Goal: Task Accomplishment & Management: Use online tool/utility

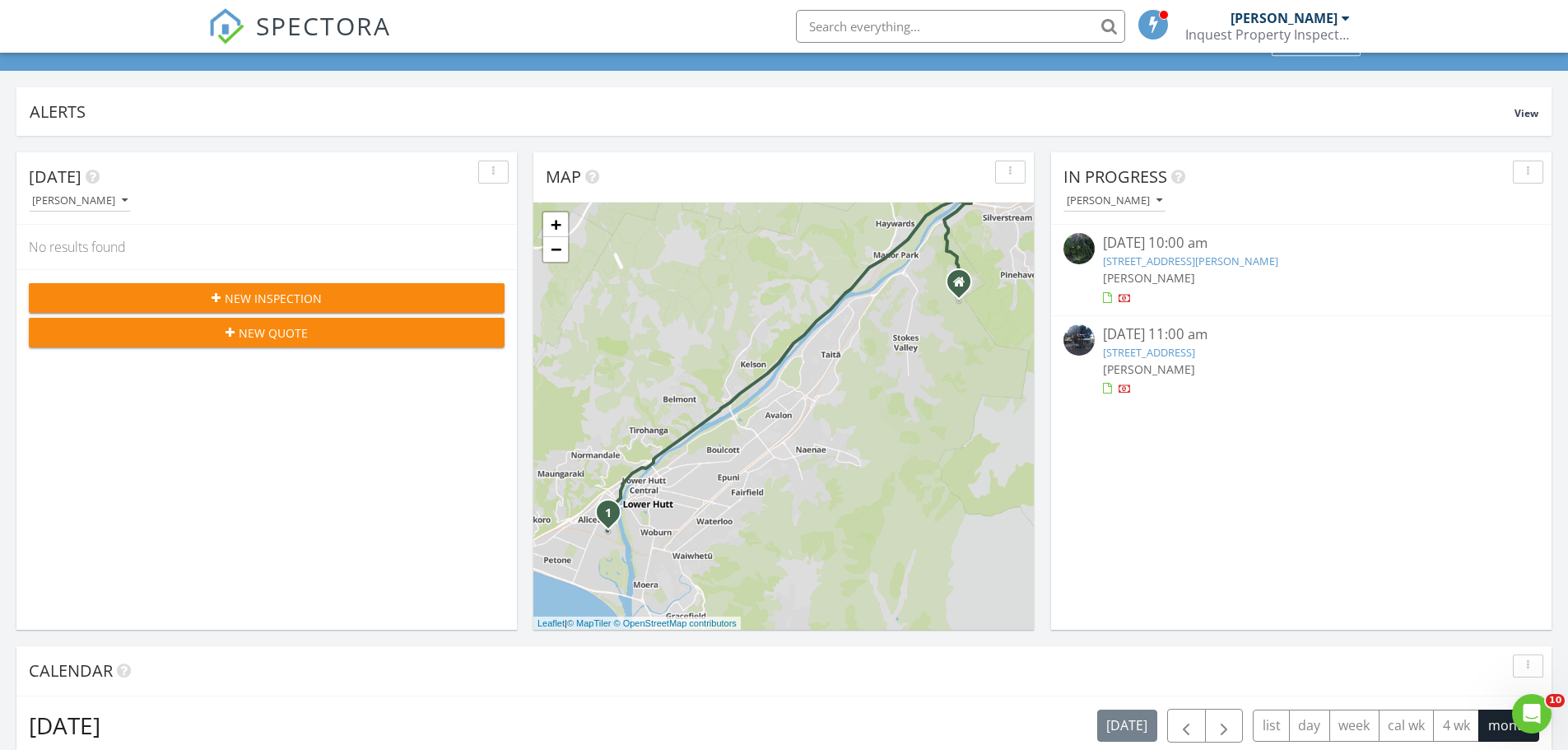
scroll to position [1524, 1593]
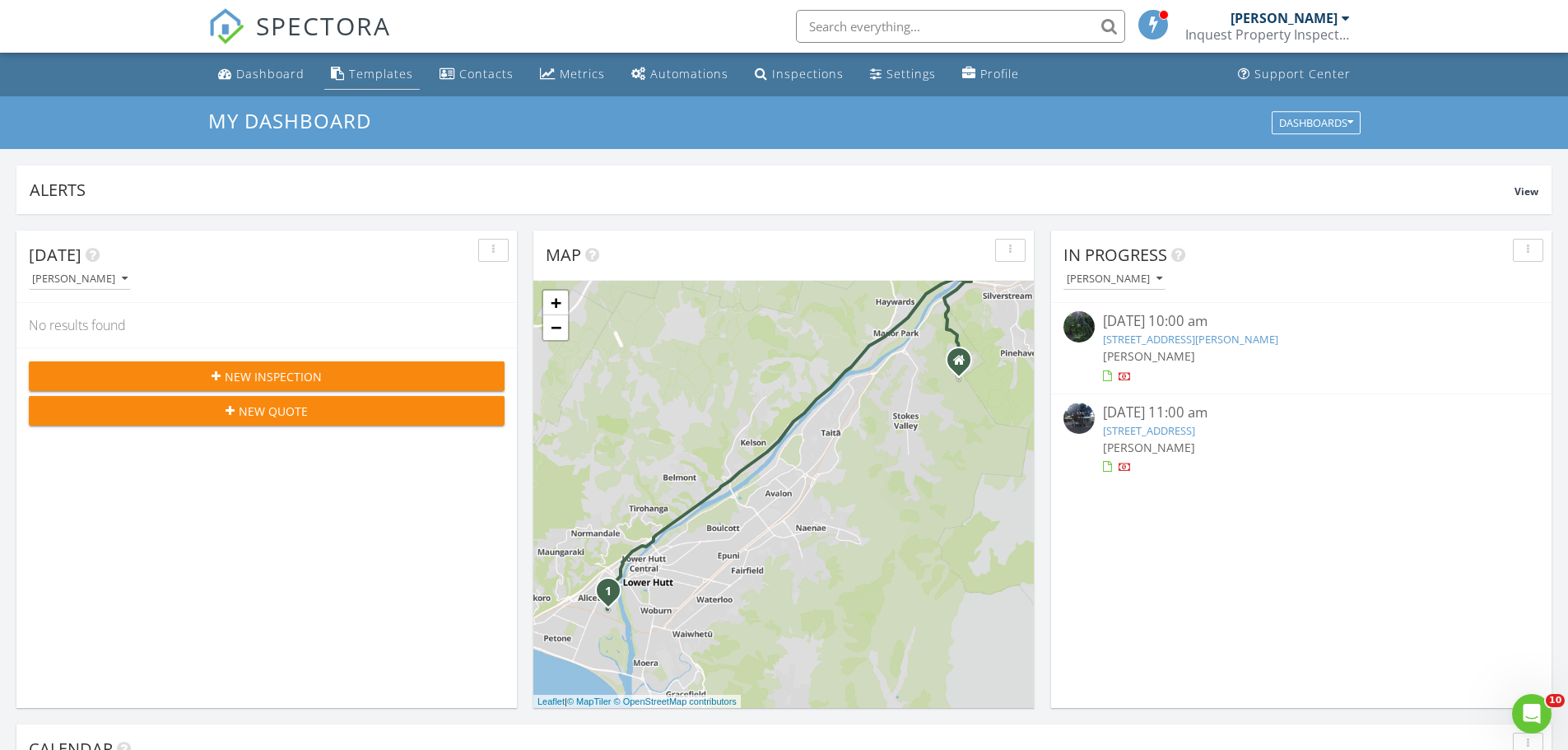
click at [366, 91] on li "Templates" at bounding box center [372, 75] width 102 height 44
click at [366, 83] on link "Templates" at bounding box center [372, 75] width 95 height 31
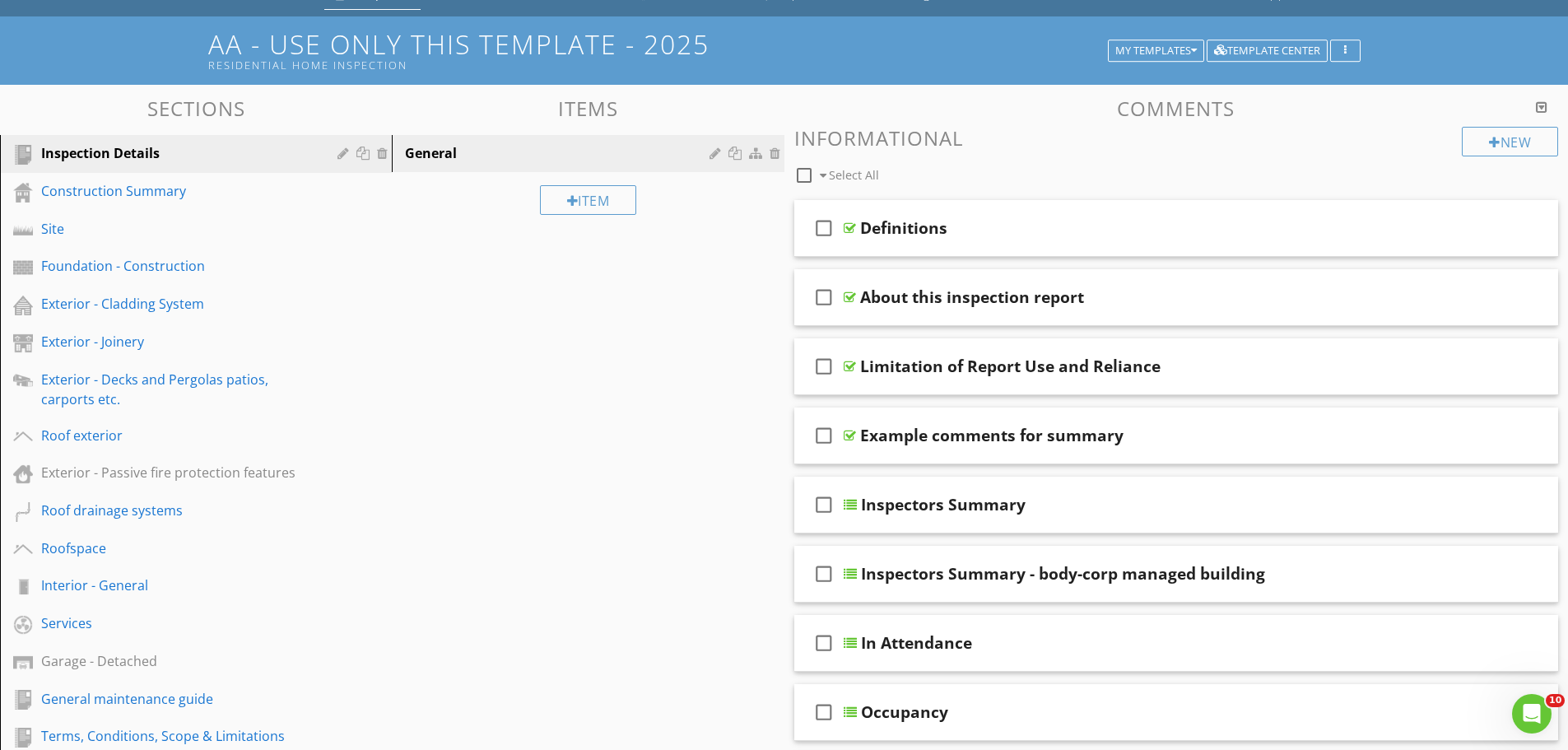
scroll to position [81, 0]
click at [105, 347] on div "Exterior - Joinery" at bounding box center [177, 341] width 273 height 20
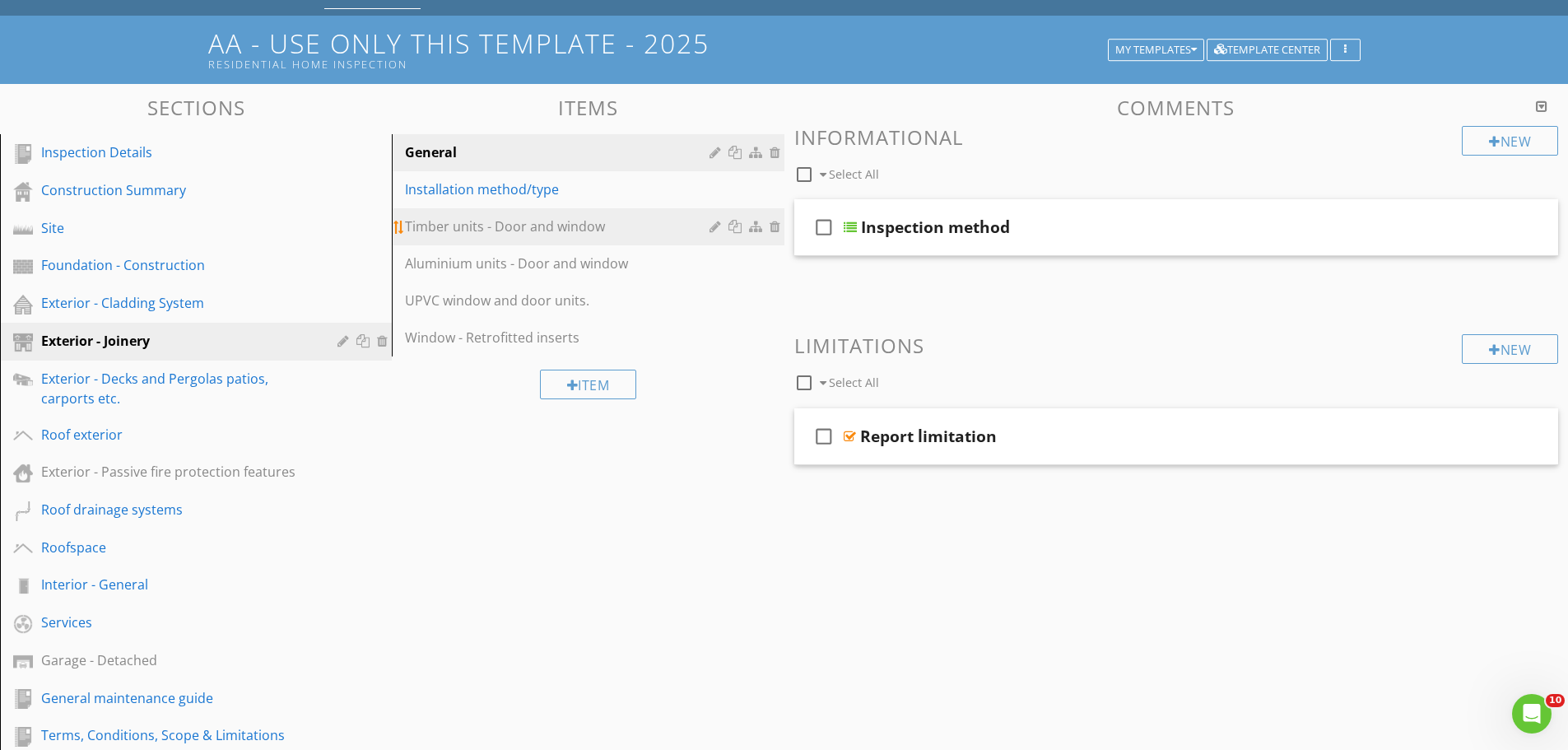
click at [574, 235] on div "Timber units - Door and window" at bounding box center [559, 226] width 309 height 20
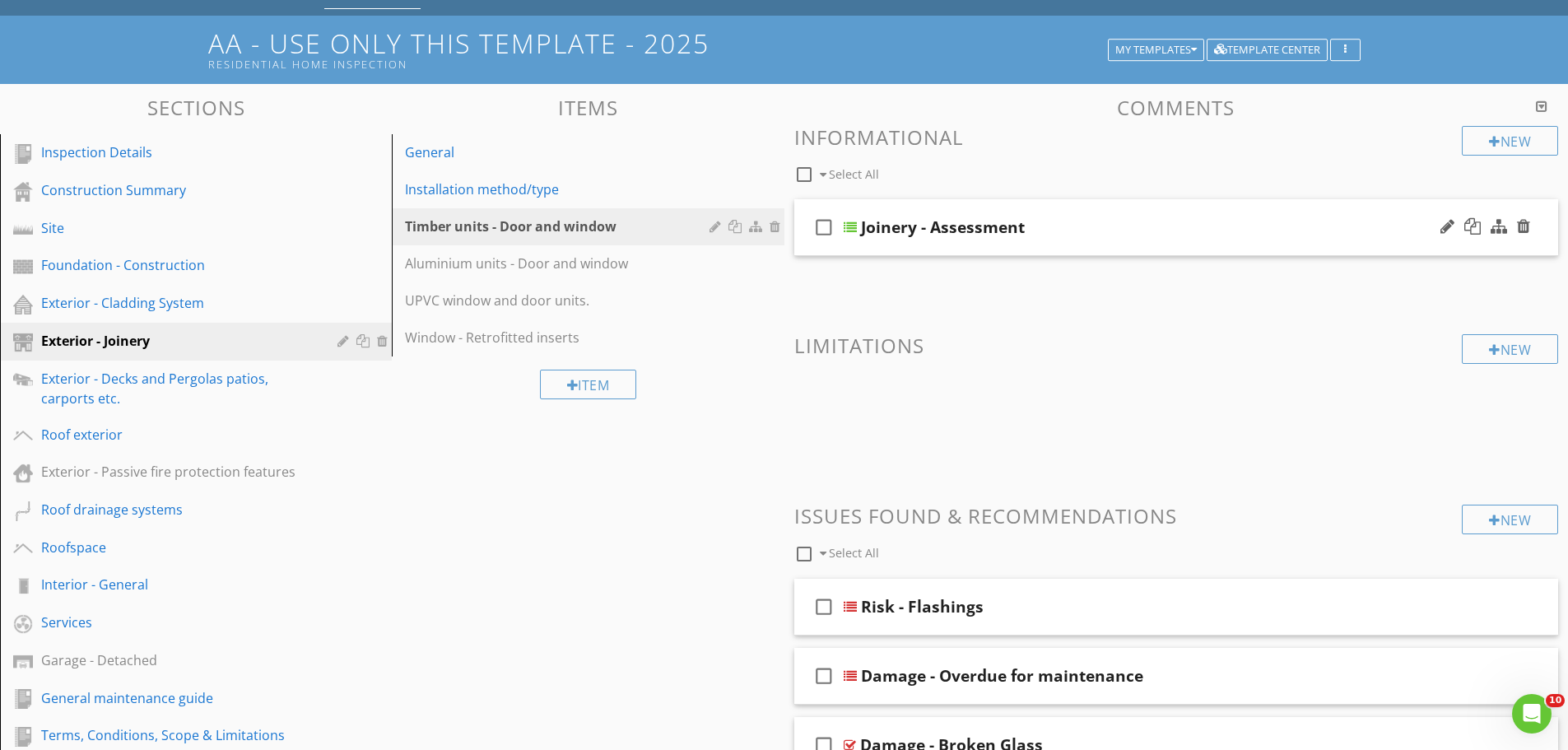
click at [1103, 238] on div "check_box_outline_blank Joinery - Assessment" at bounding box center [1176, 227] width 764 height 56
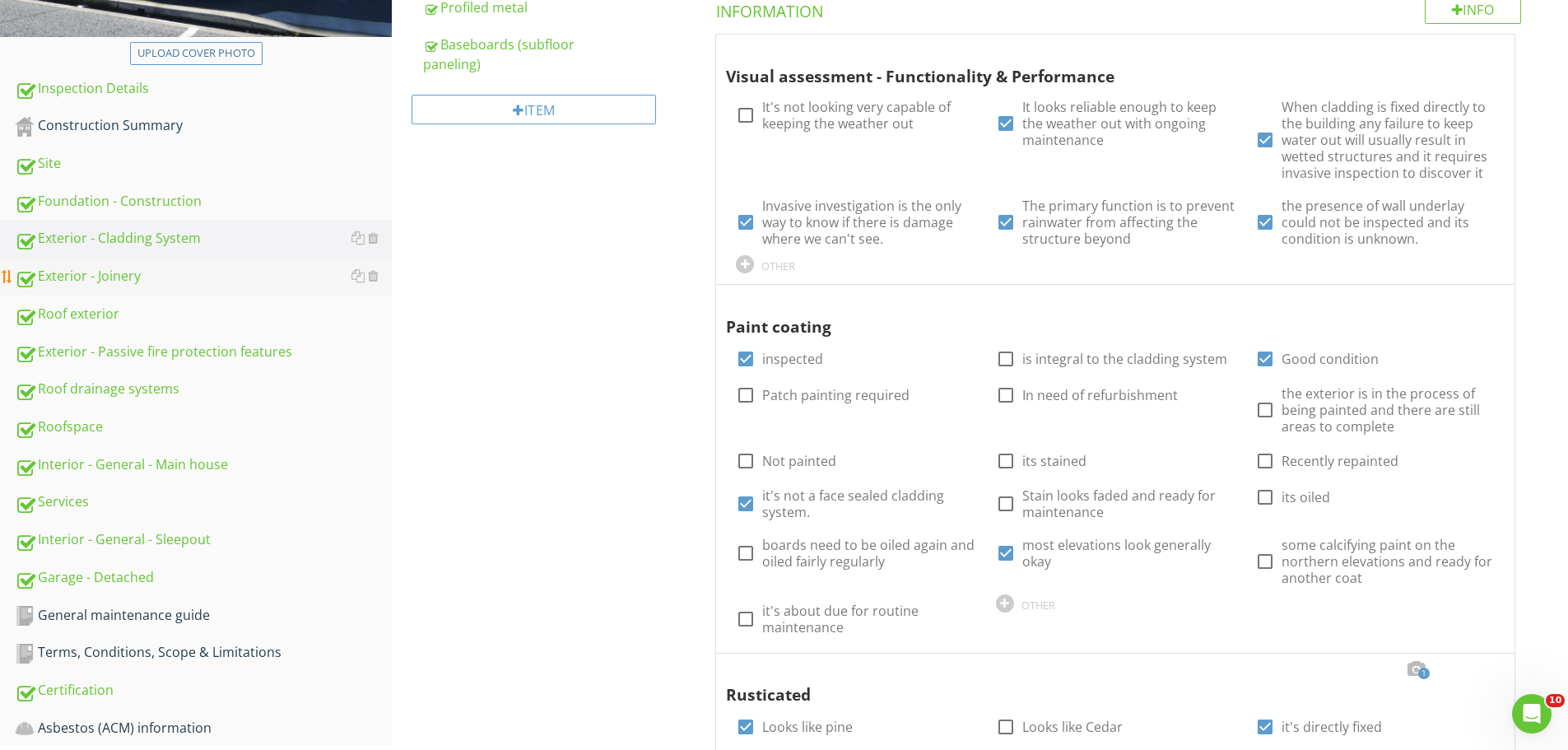
scroll to position [422, 0]
click at [184, 286] on div "Exterior - Joinery" at bounding box center [203, 277] width 377 height 22
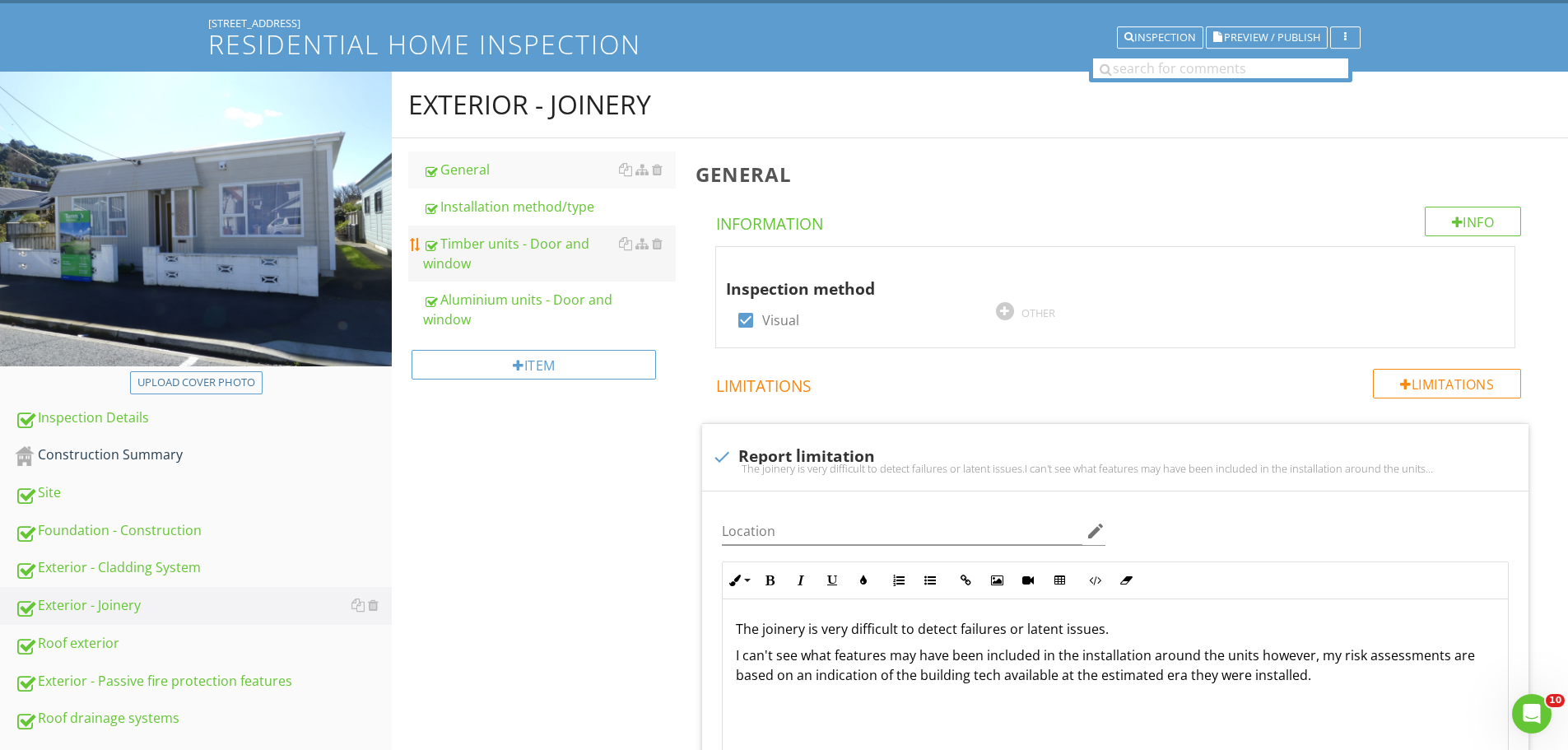
click at [464, 255] on div "Timber units - Door and window" at bounding box center [549, 253] width 253 height 39
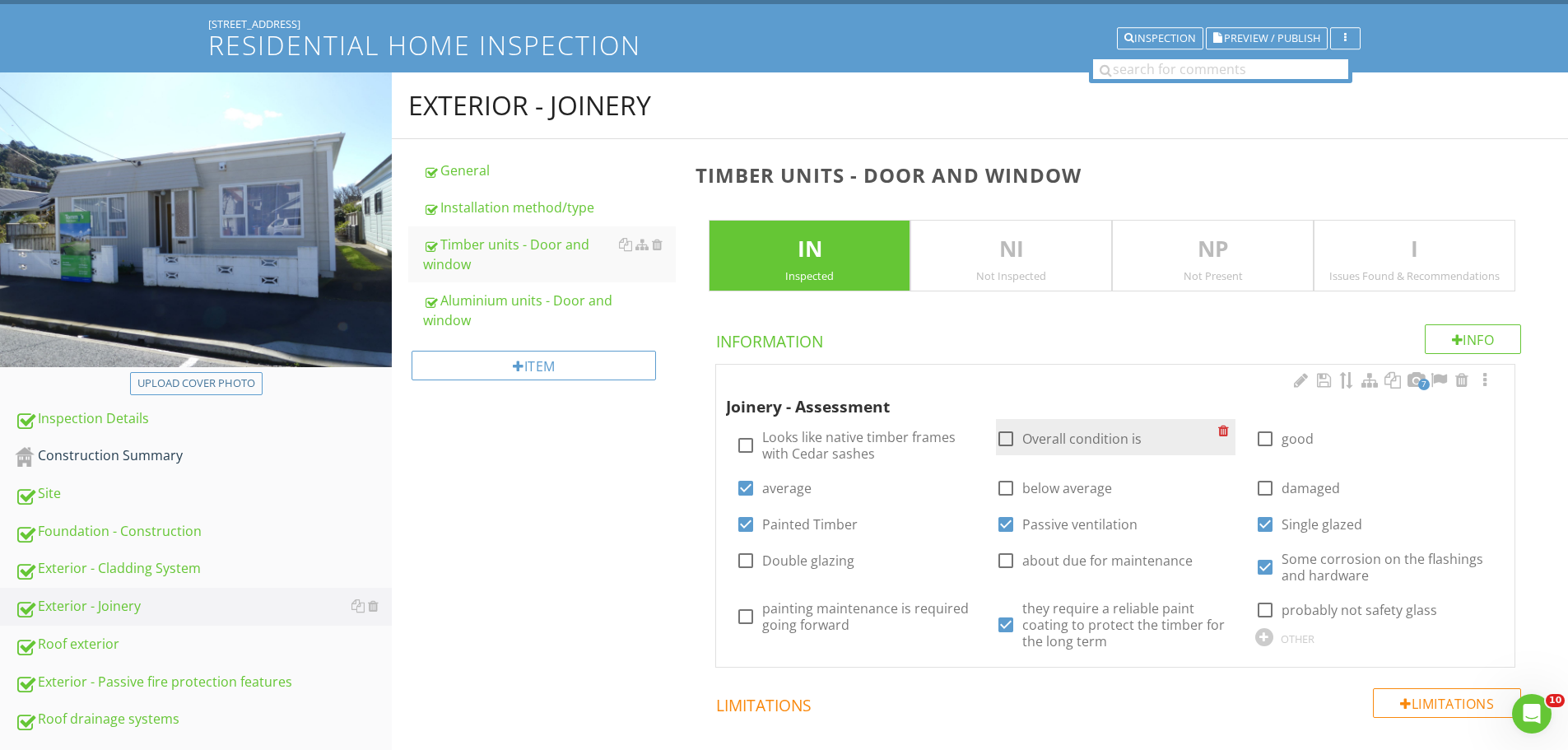
click at [1067, 432] on label "Overall condition is" at bounding box center [1082, 439] width 119 height 16
checkbox input "true"
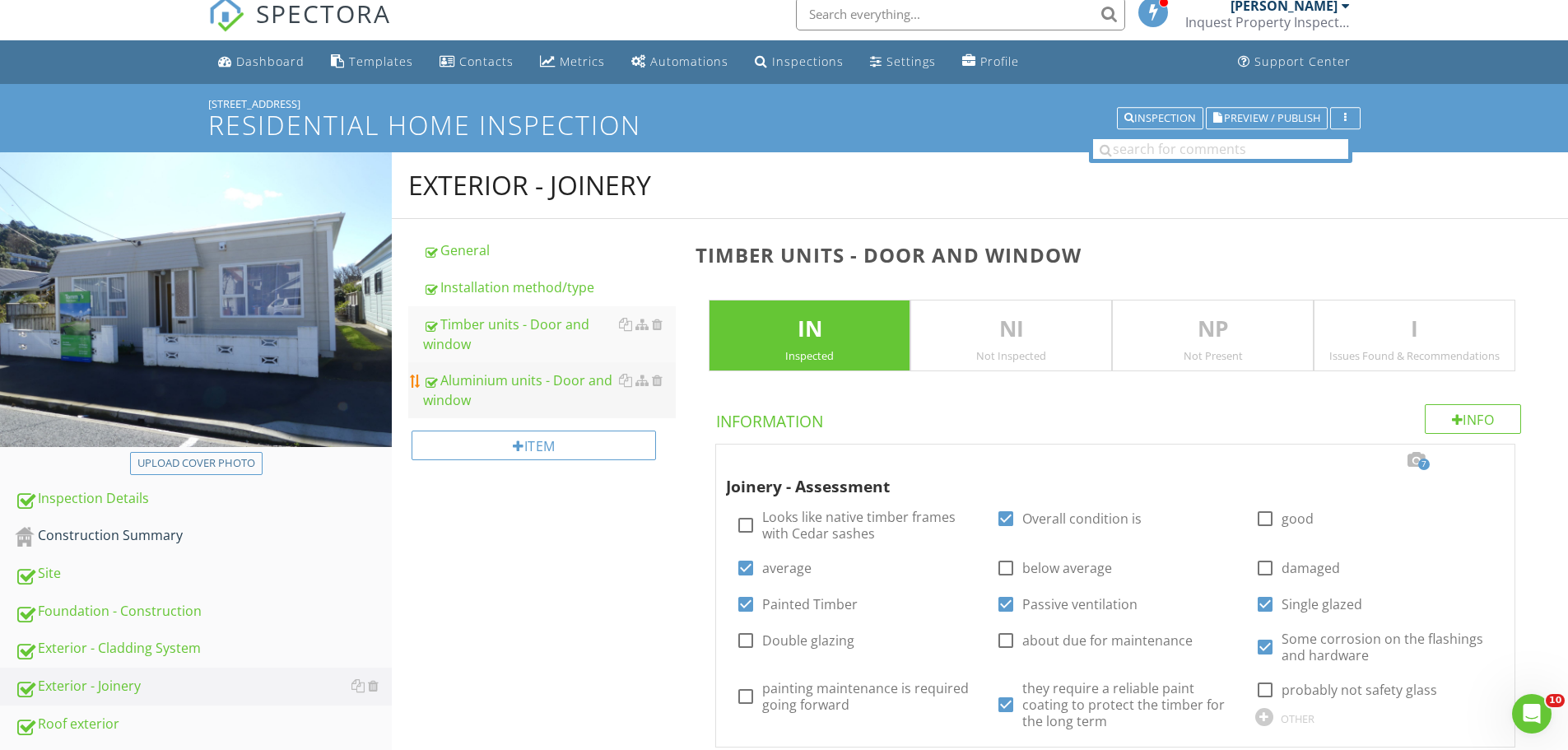
click at [530, 381] on div "Aluminium units - Door and window" at bounding box center [549, 389] width 253 height 39
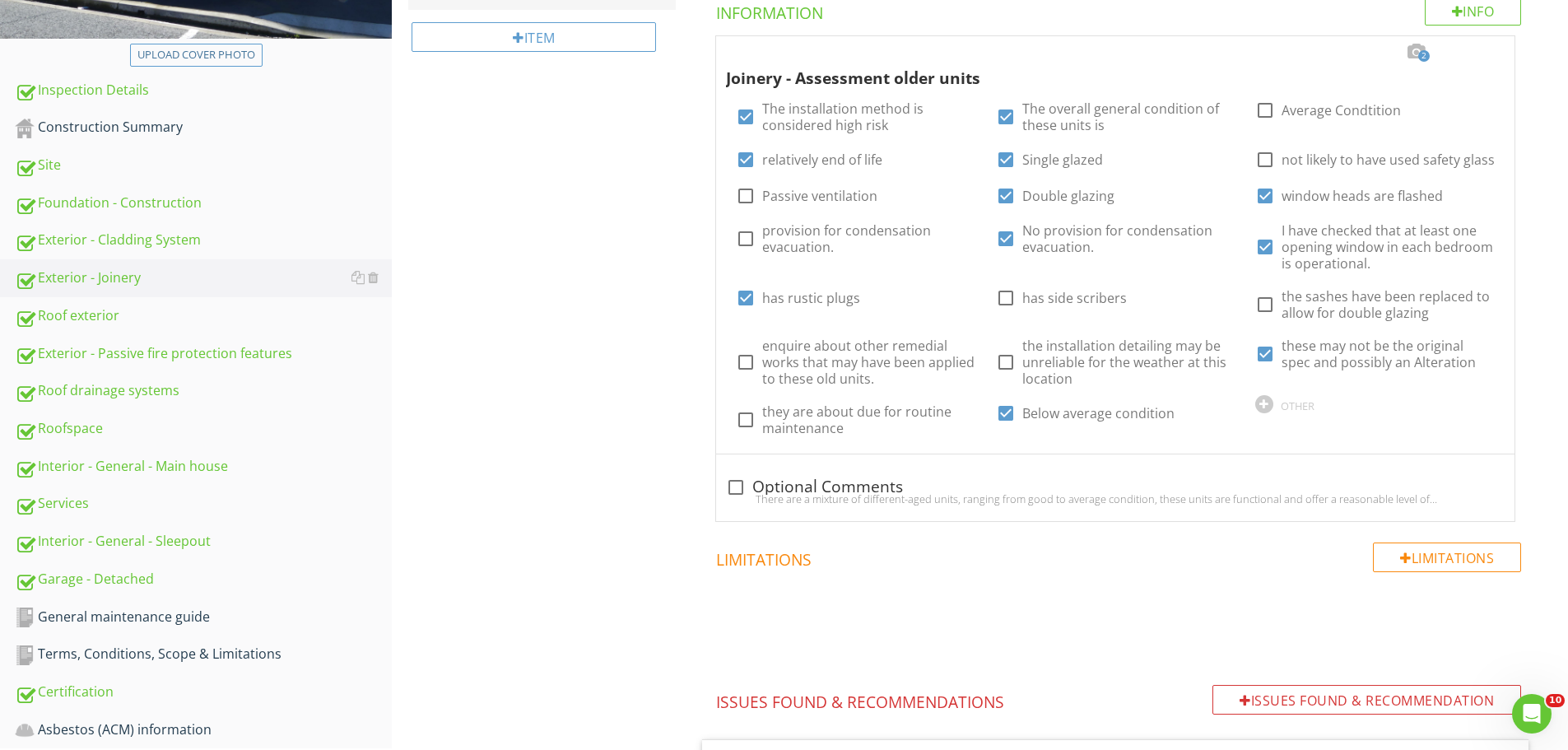
scroll to position [422, 0]
click at [1300, 52] on div at bounding box center [1301, 51] width 20 height 16
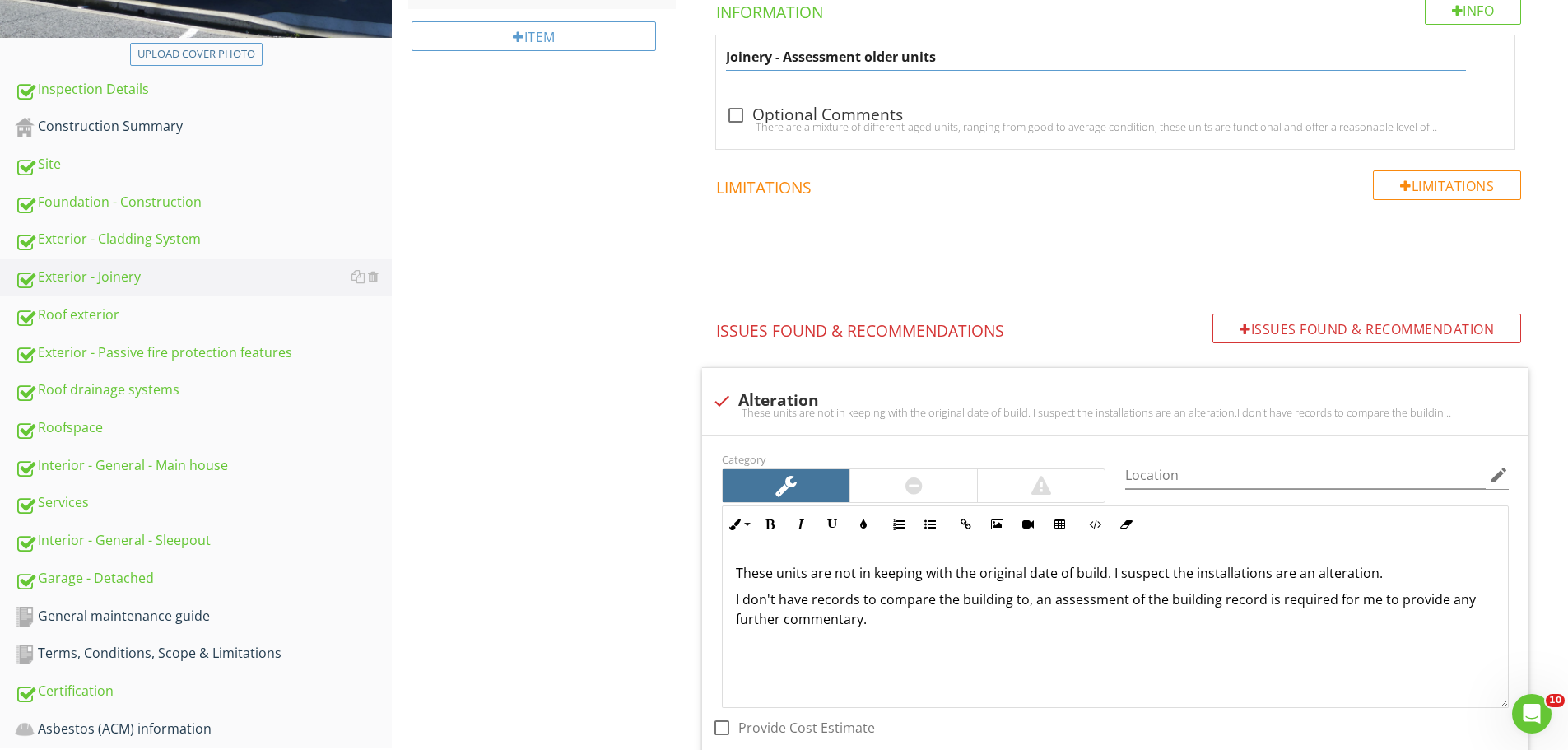
drag, startPoint x: 977, startPoint y: 63, endPoint x: 871, endPoint y: 63, distance: 106.0
click at [871, 63] on input "Joinery - Assessment older units" at bounding box center [1095, 57] width 739 height 27
type input "Joinery - Assessment"
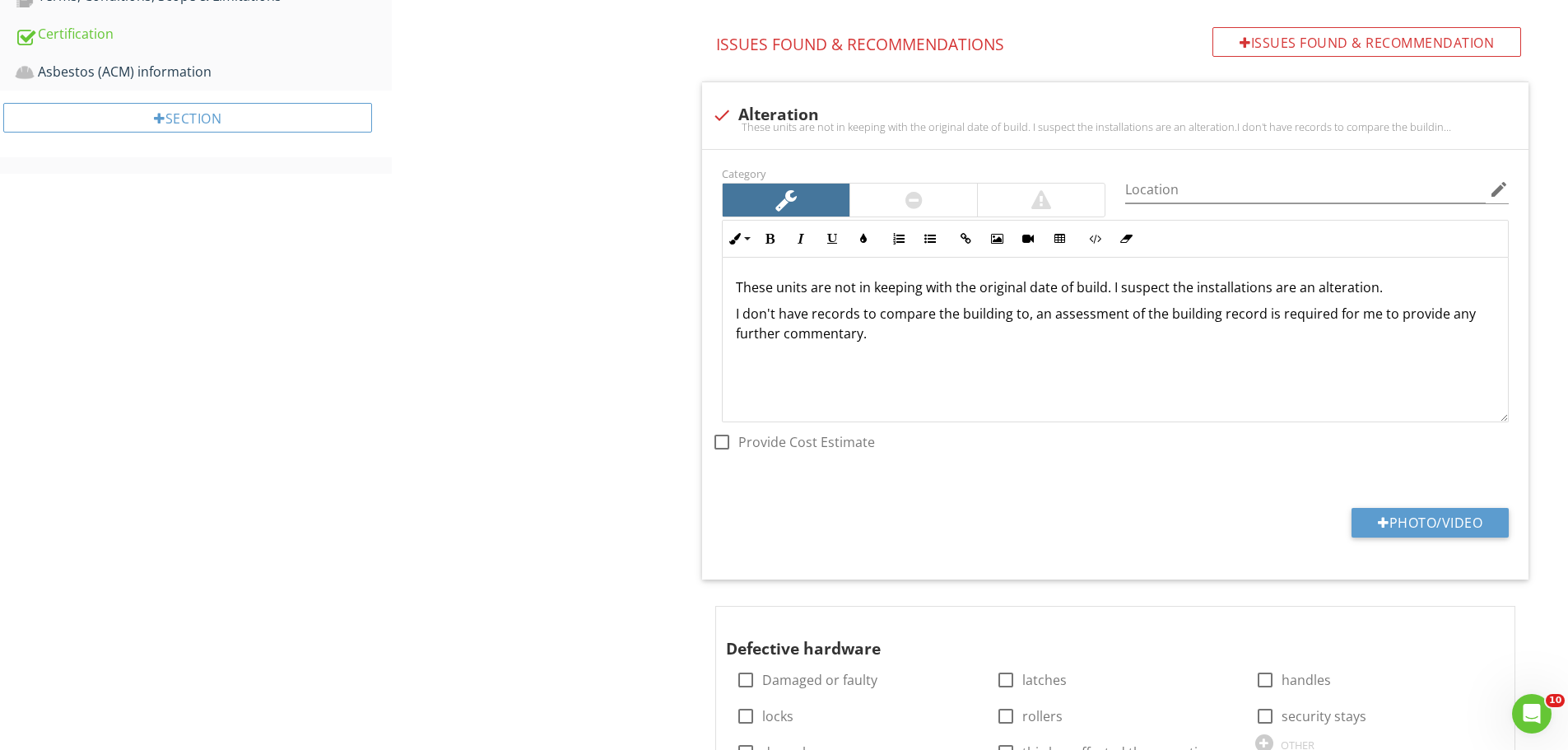
scroll to position [1080, 0]
click at [1453, 98] on div at bounding box center [1453, 96] width 20 height 16
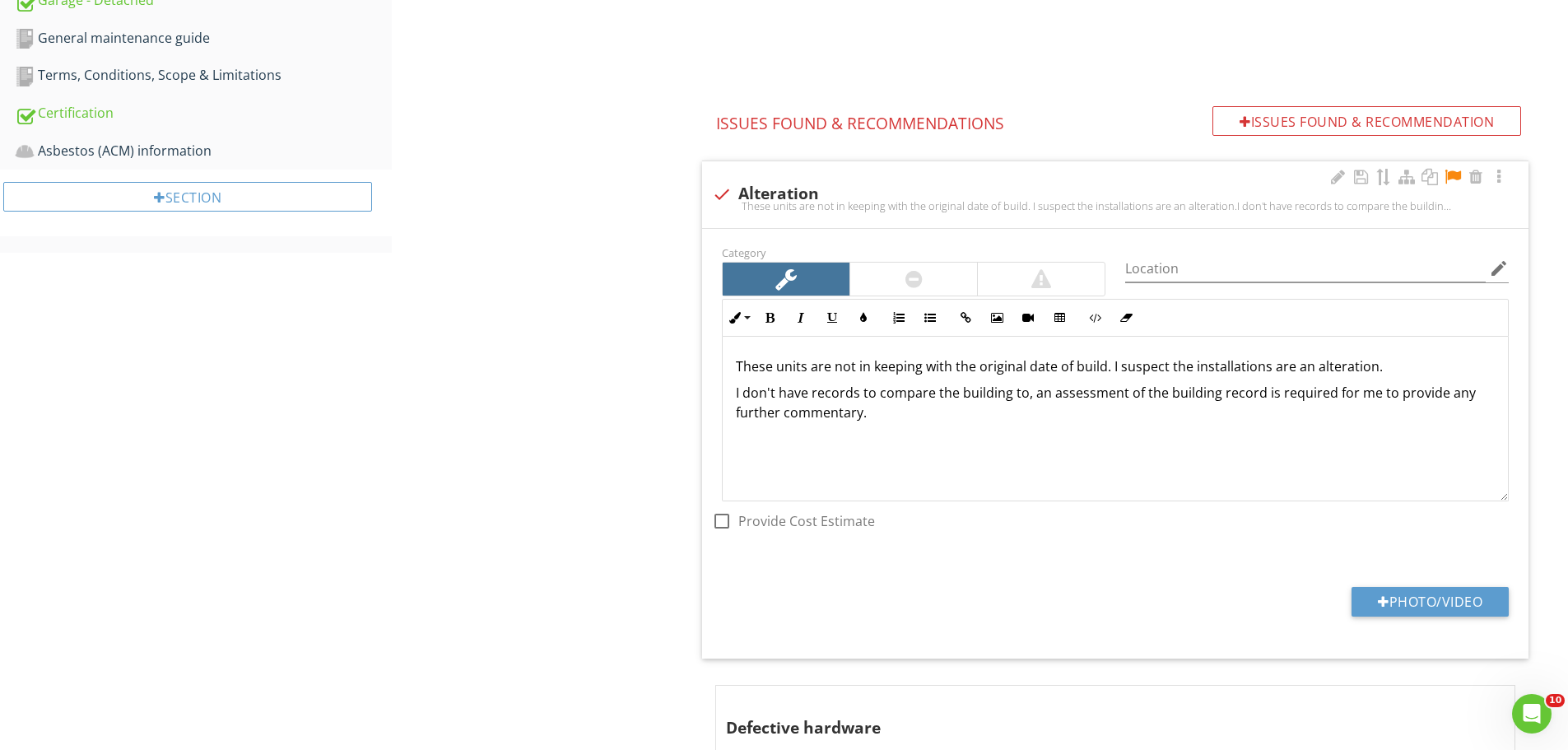
scroll to position [998, 0]
click at [740, 372] on p "These units are not in keeping with the original date of build. I suspect the i…" at bounding box center [1114, 367] width 759 height 20
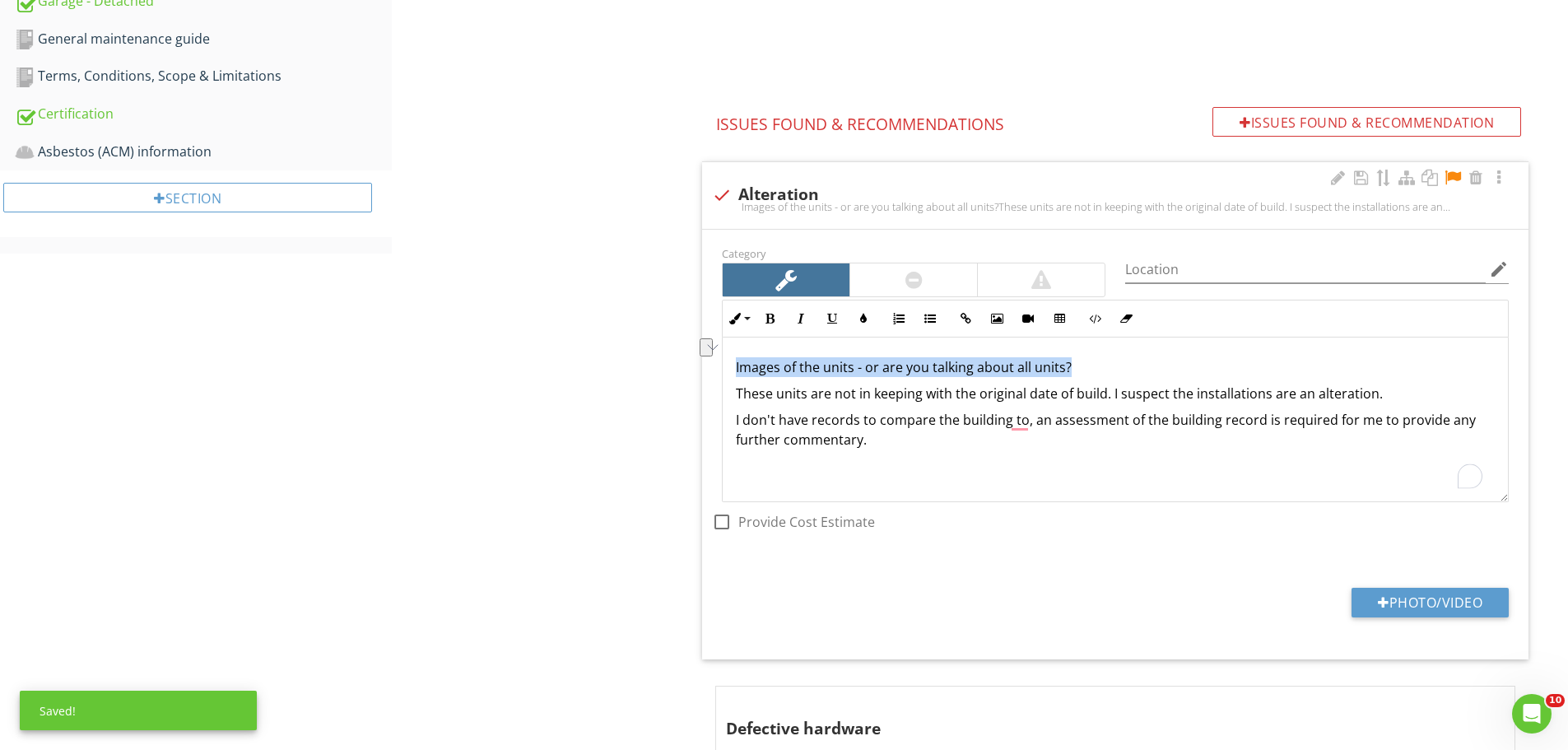
drag, startPoint x: 936, startPoint y: 370, endPoint x: 724, endPoint y: 372, distance: 212.0
click at [724, 372] on div "Images of the units - or are you talking about all units? These units are not i…" at bounding box center [1115, 419] width 785 height 165
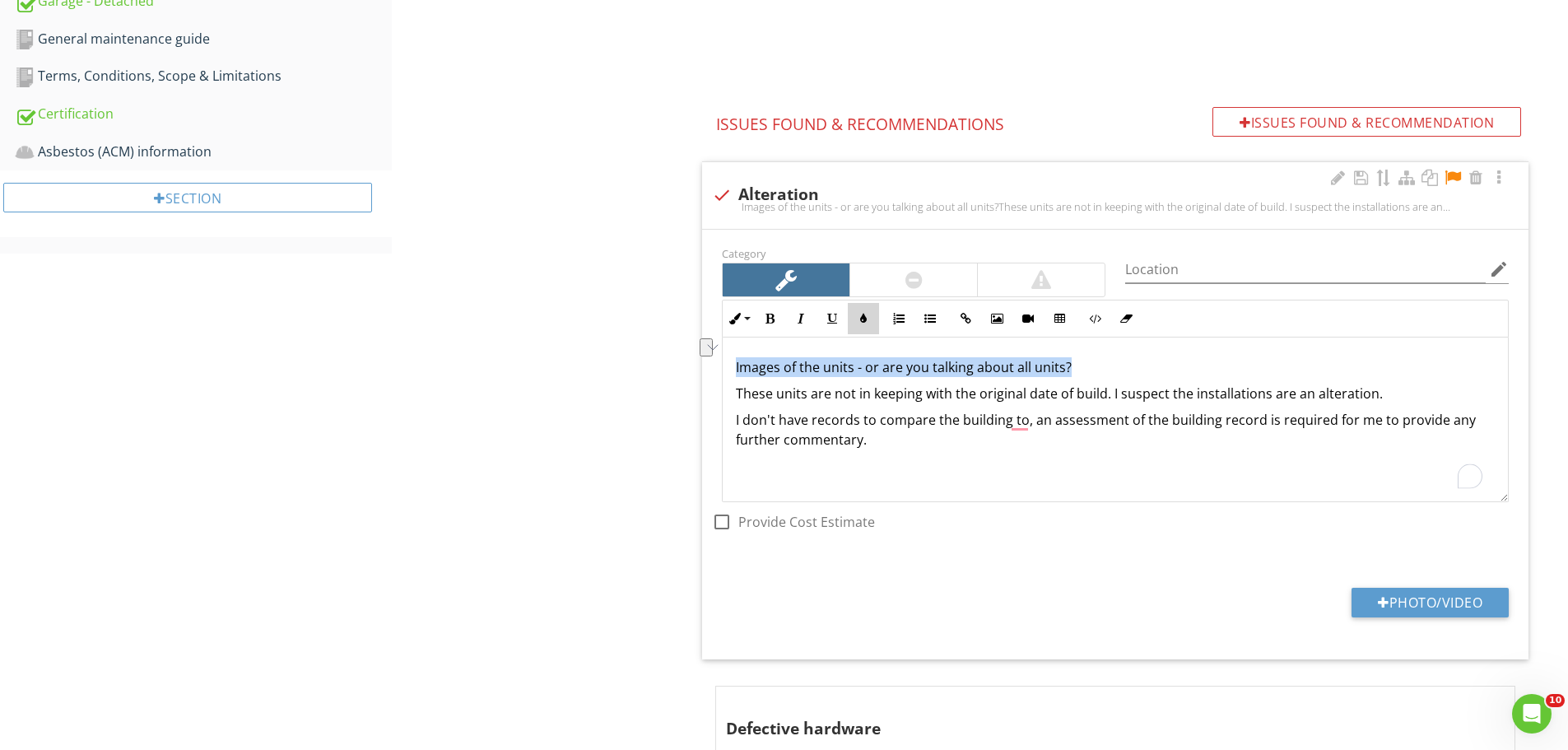
click at [862, 318] on icon "button" at bounding box center [863, 318] width 12 height 12
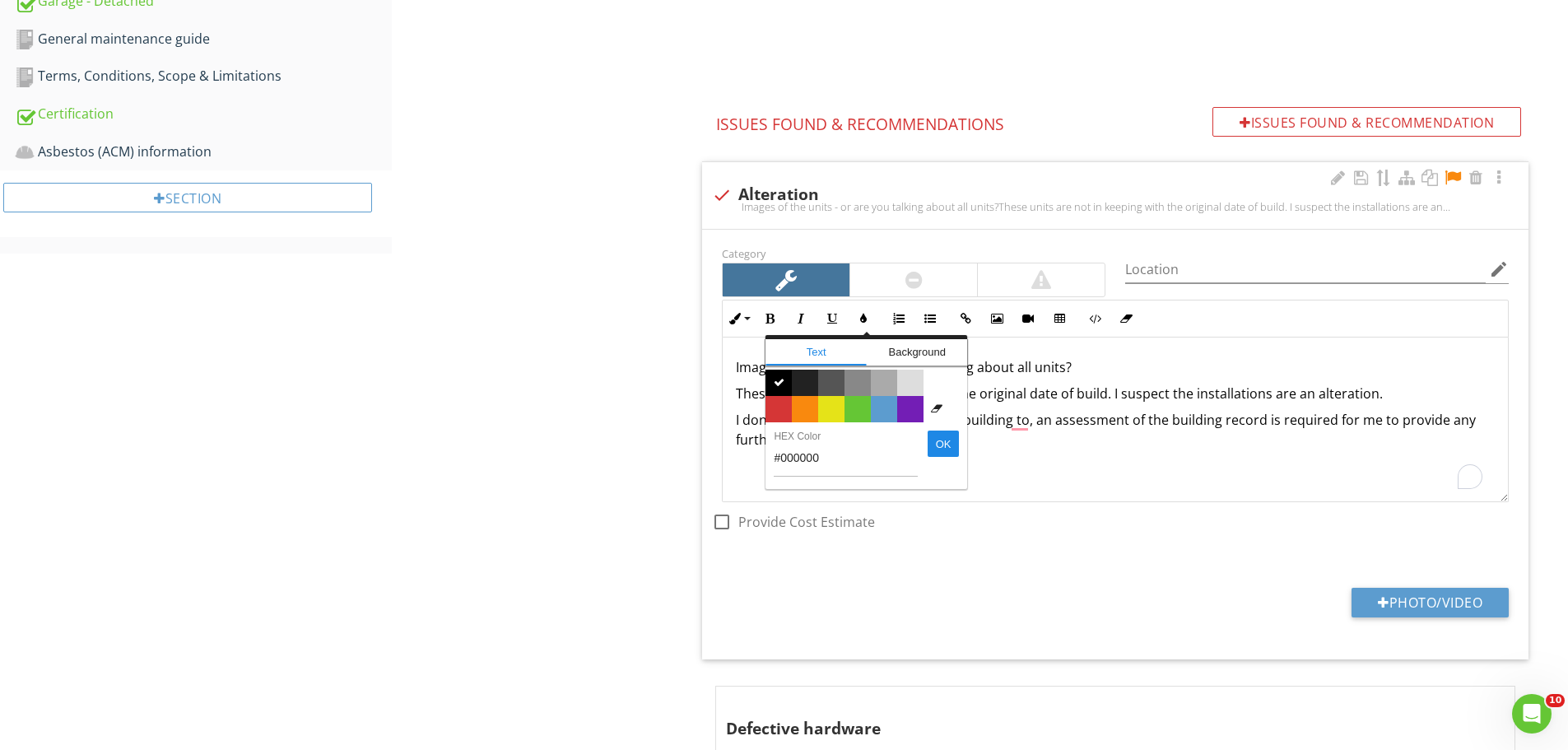
drag, startPoint x: 803, startPoint y: 406, endPoint x: 811, endPoint y: 410, distance: 8.9
click at [804, 408] on span "Color #f9890e" at bounding box center [804, 409] width 26 height 26
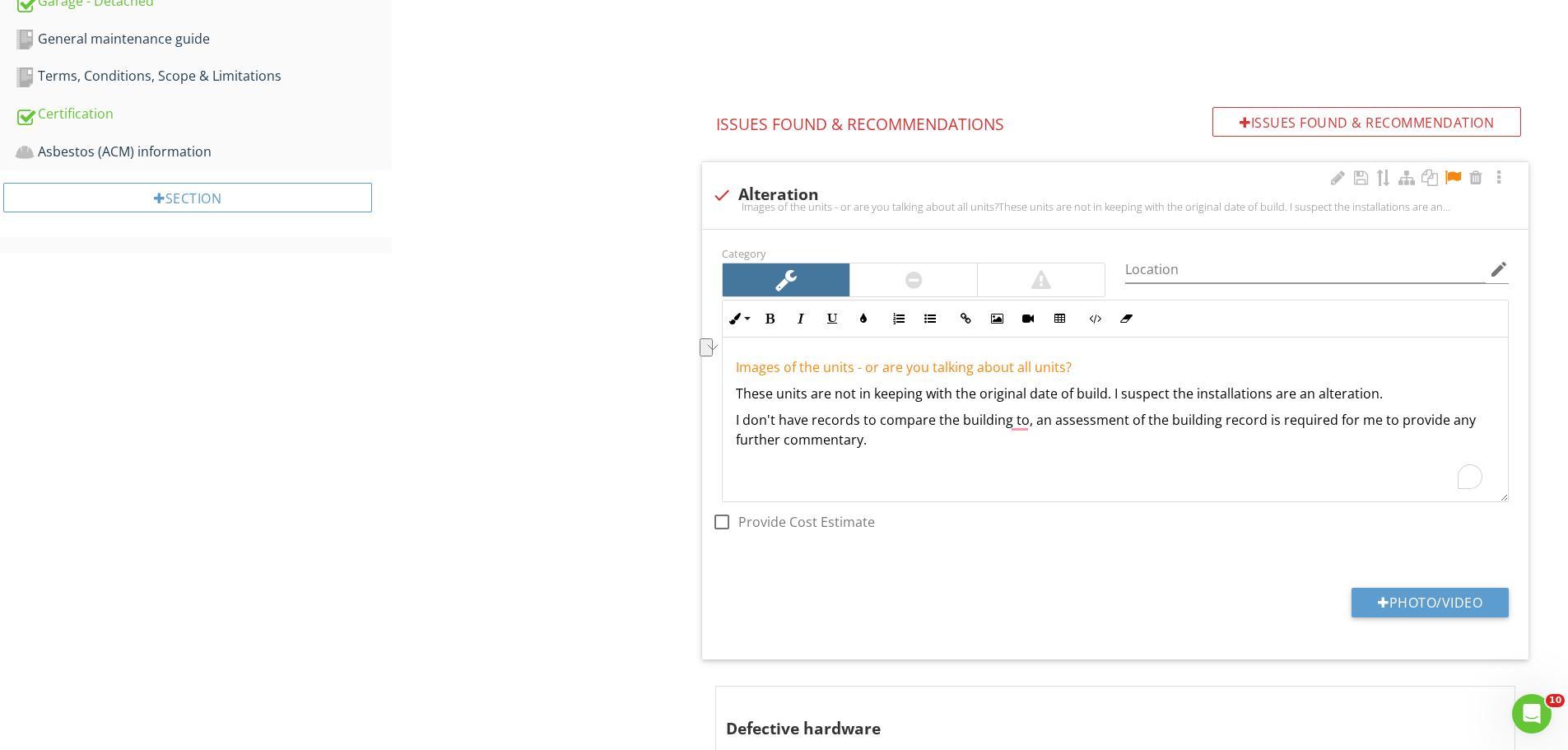
click at [1052, 452] on div "Images of the units - or are you talking about all units? These units are not i…" at bounding box center [1115, 419] width 785 height 165
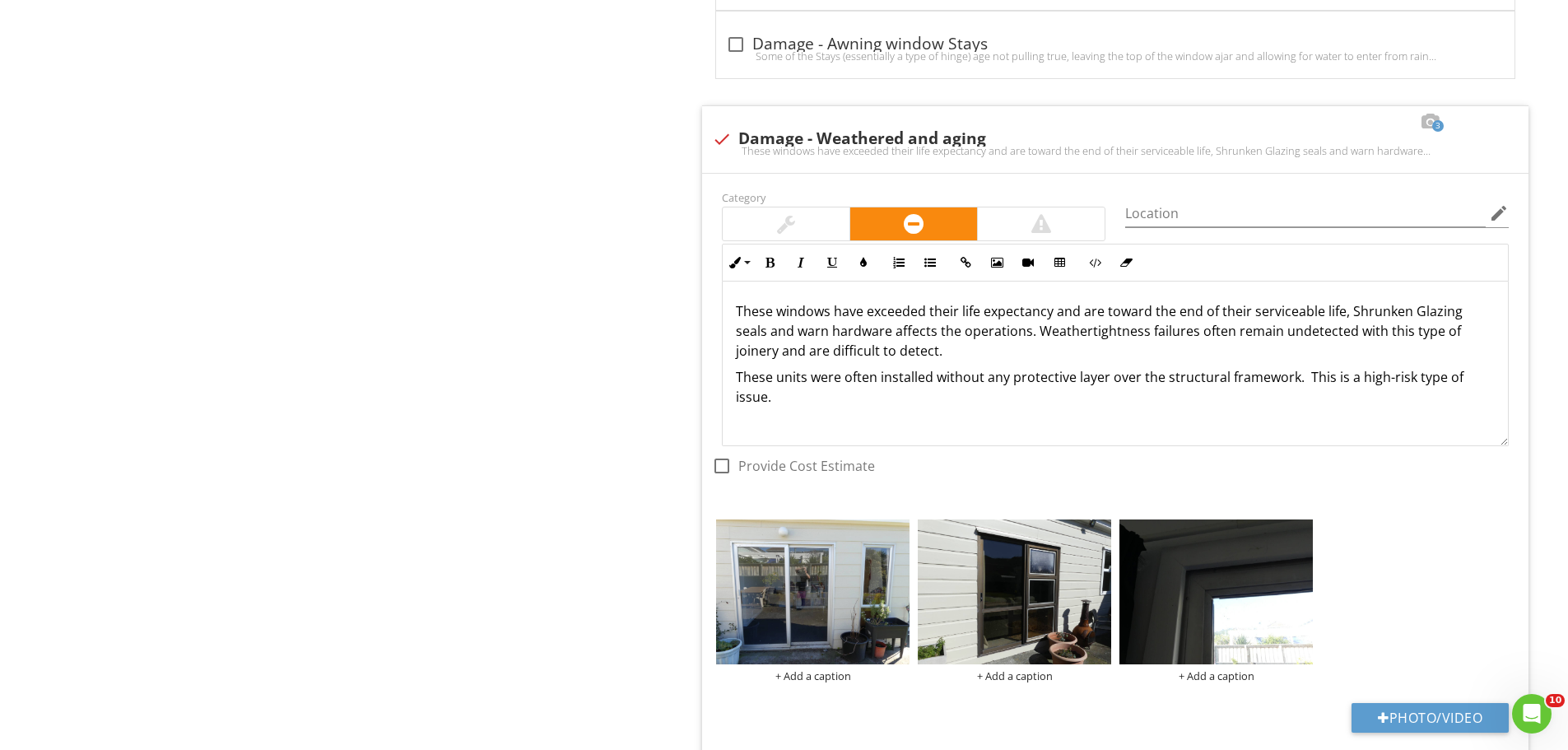
scroll to position [1985, 0]
click at [1348, 315] on p "These windows have exceeded their life expectancy and are toward the end of the…" at bounding box center [1114, 329] width 759 height 59
click at [1344, 317] on p "These windows have exceeded their life expectancy and are toward the end of the…" at bounding box center [1114, 329] width 759 height 59
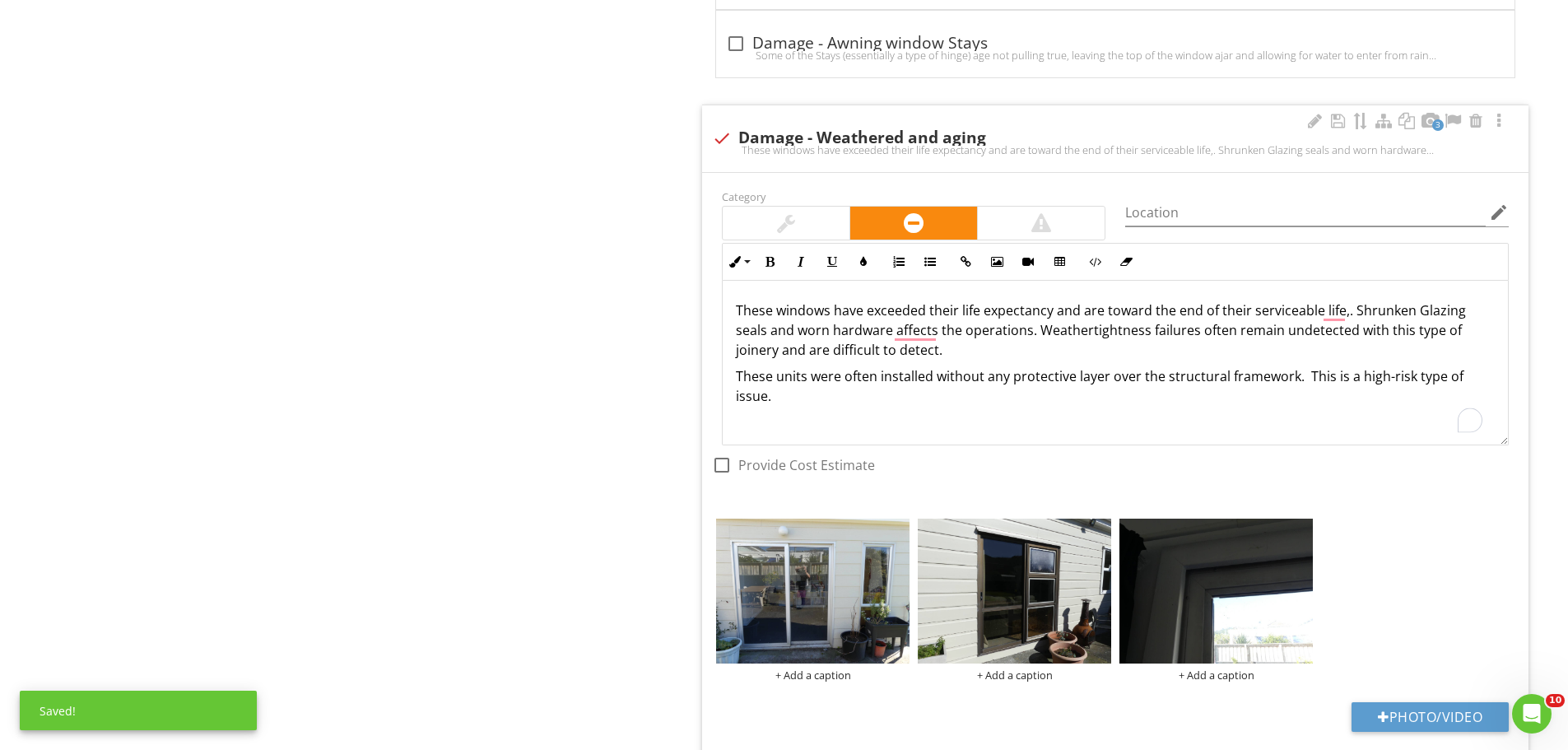
click at [928, 373] on p "These units were often installed without any protective layer over the structur…" at bounding box center [1114, 385] width 759 height 39
click at [1001, 355] on p "These windows have exceeded their life expectancy and are toward the end of the…" at bounding box center [1114, 329] width 759 height 59
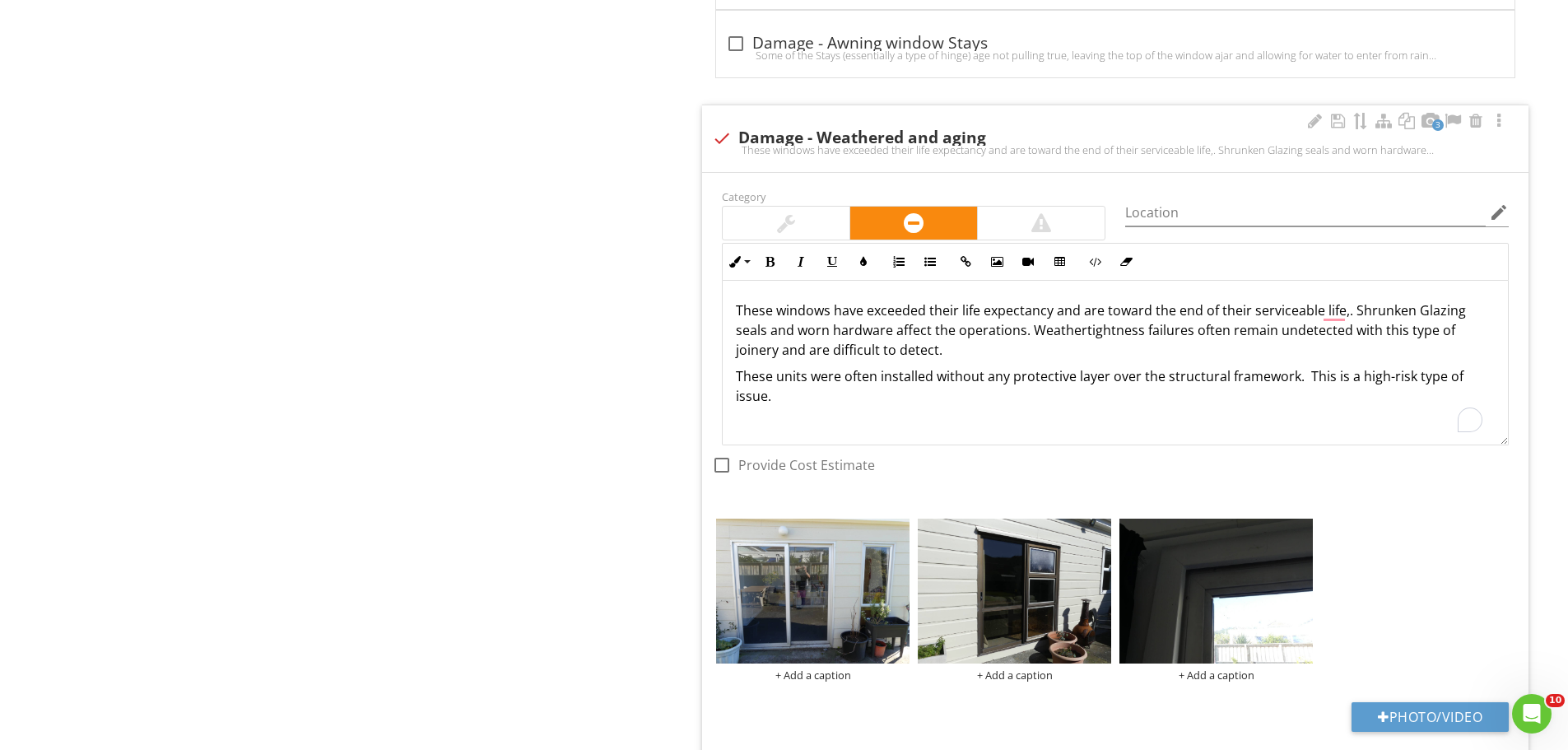
scroll to position [1, 0]
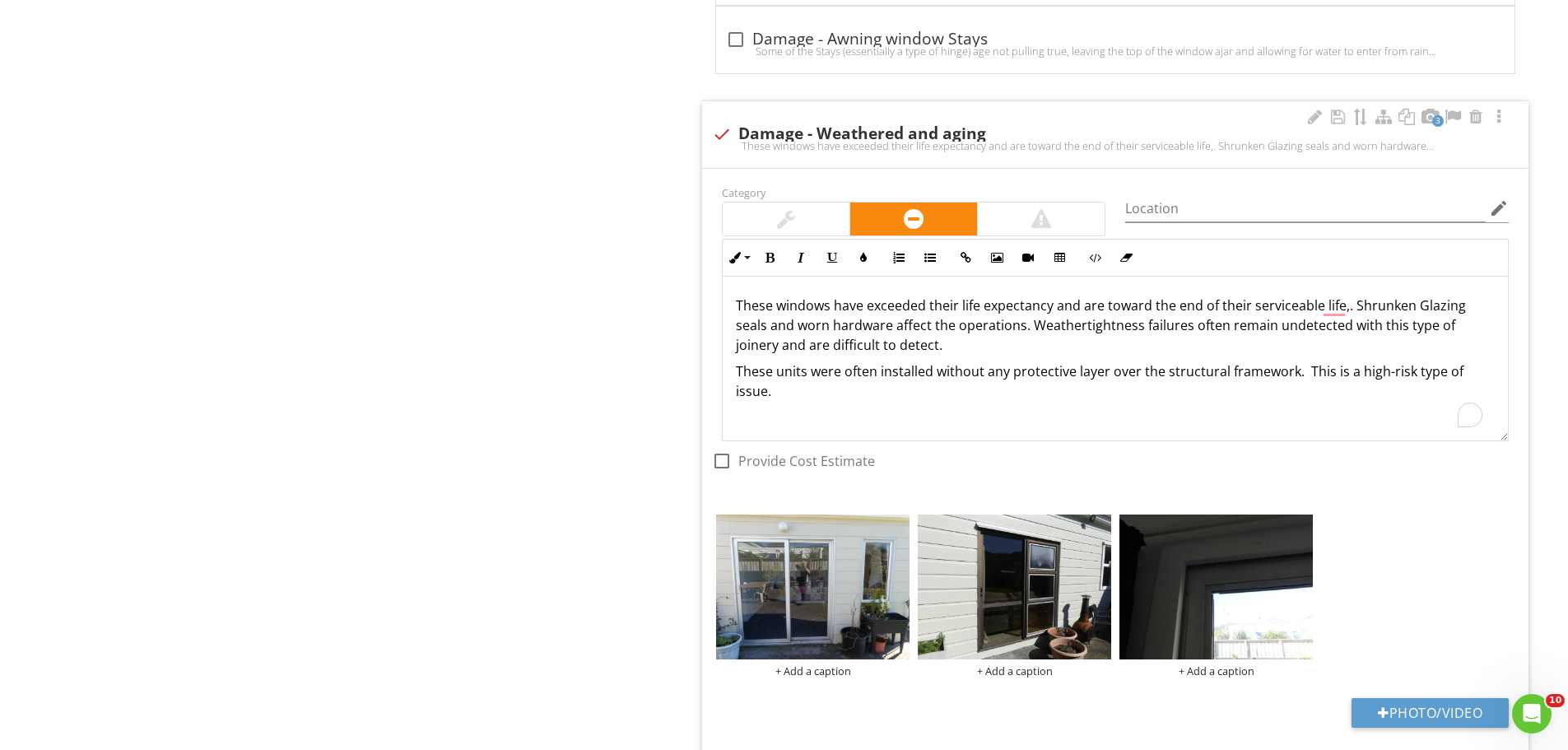
click at [957, 421] on div "These windows have exceeded their life expectancy and are toward the end of the…" at bounding box center [1115, 357] width 785 height 165
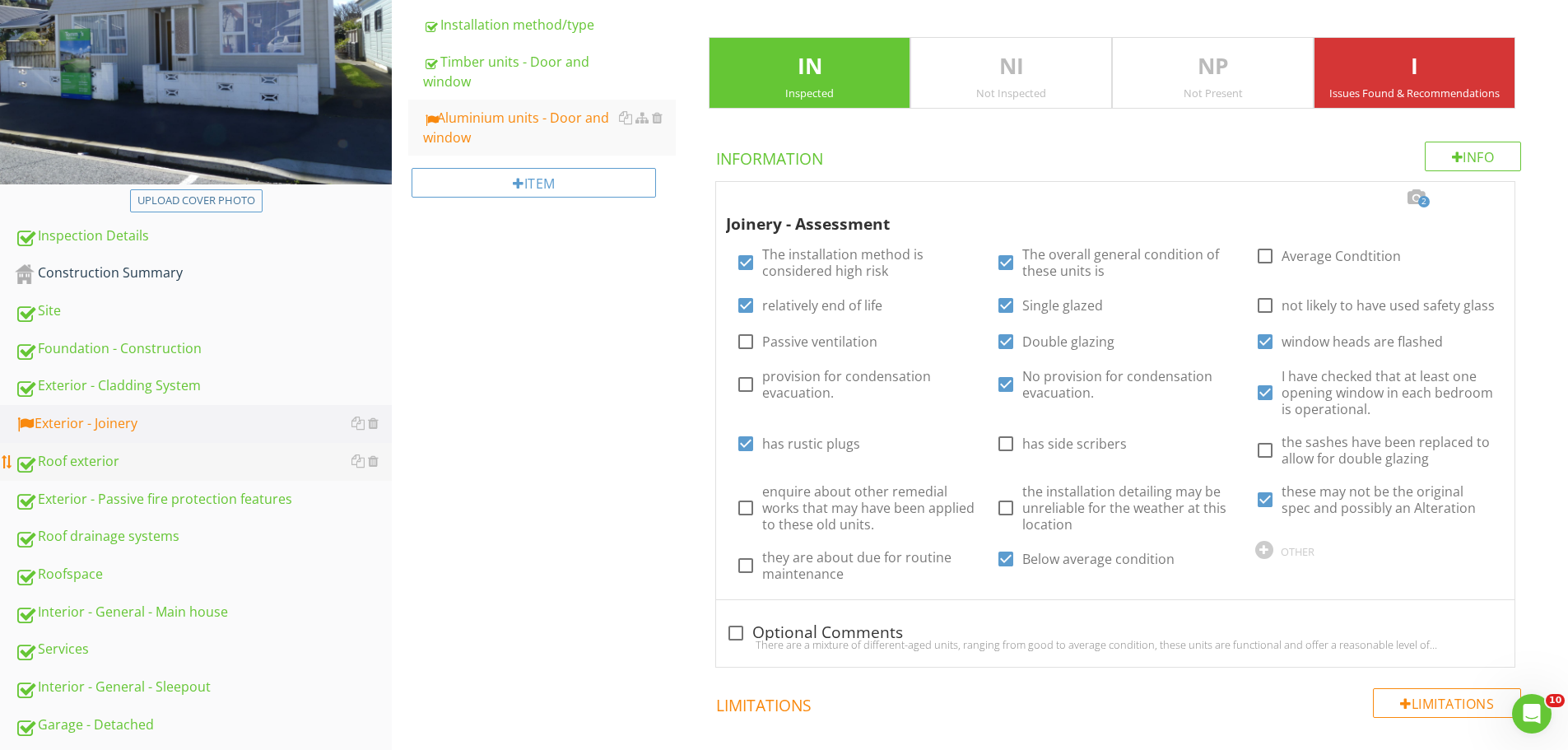
scroll to position [275, 0]
click at [120, 465] on div "Roof exterior" at bounding box center [203, 463] width 377 height 22
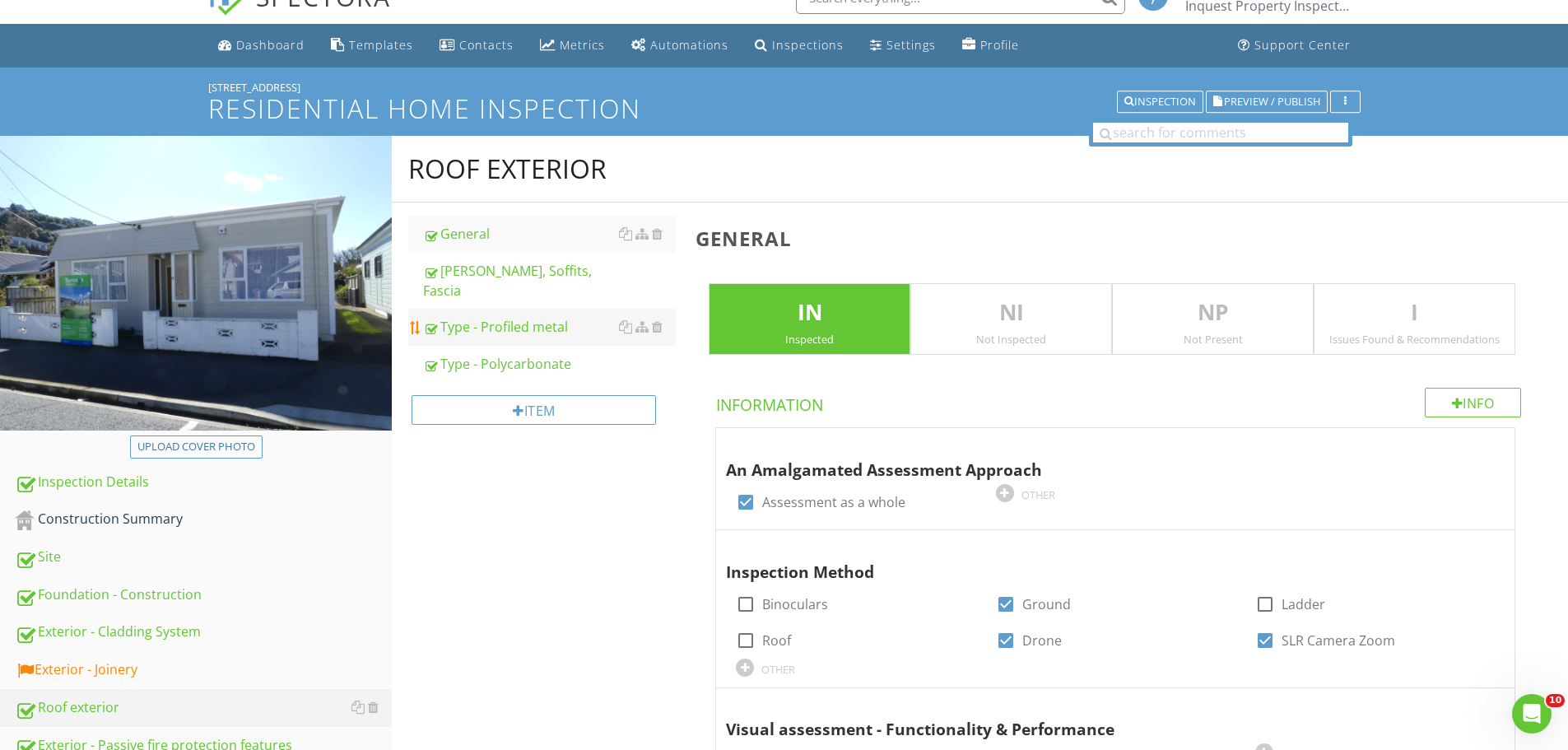
scroll to position [27, 0]
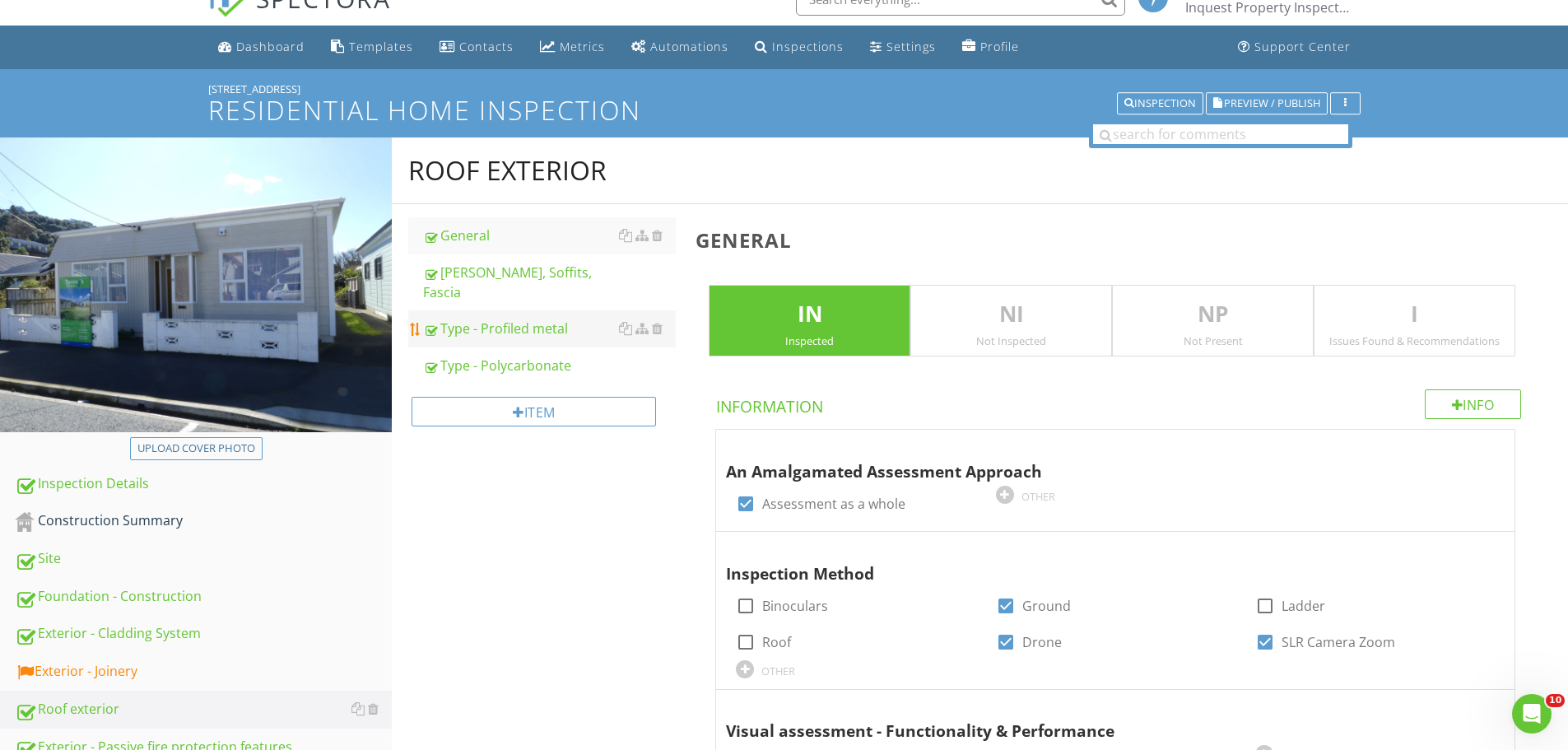
click at [530, 318] on div "Type - Profiled metal" at bounding box center [549, 328] width 253 height 20
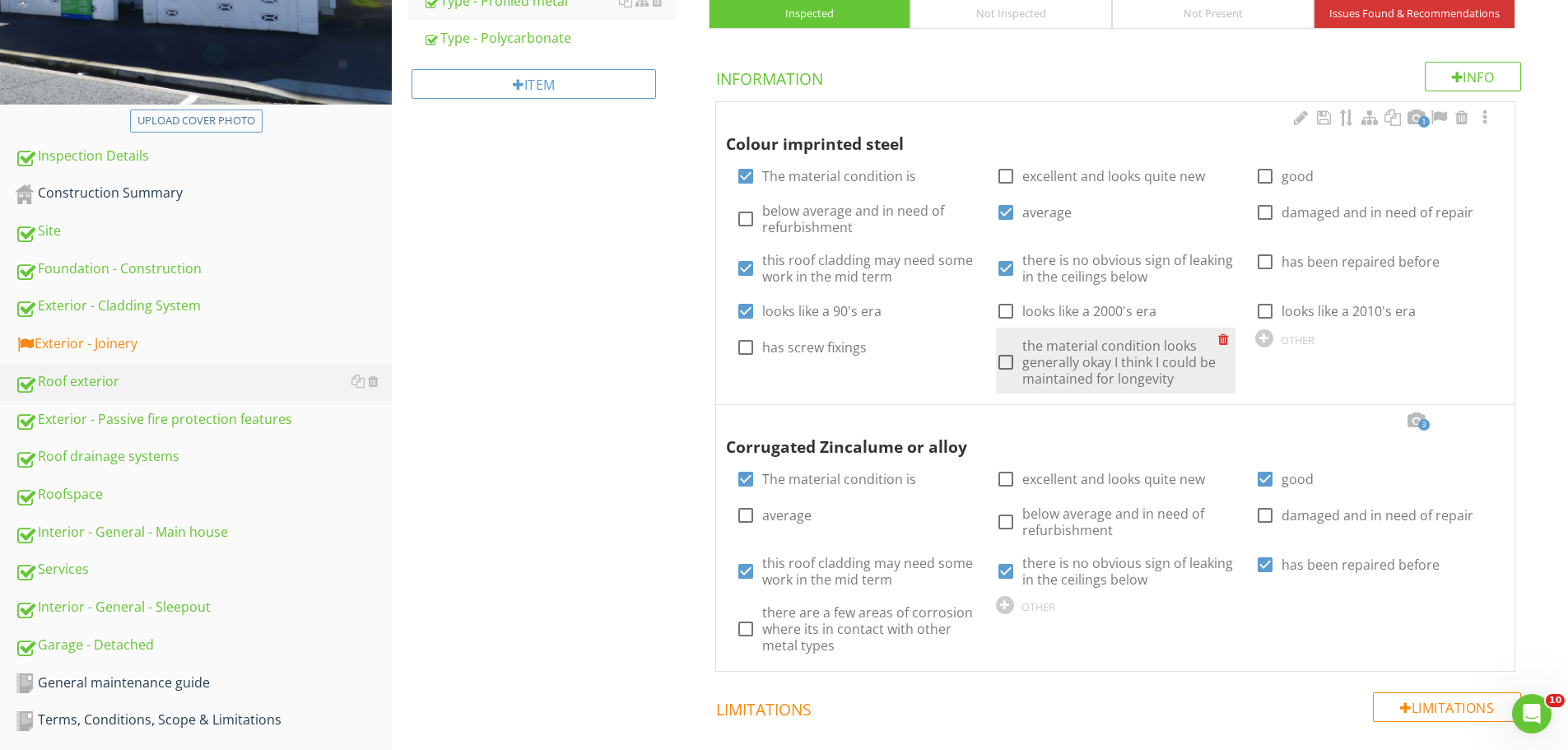
scroll to position [355, 0]
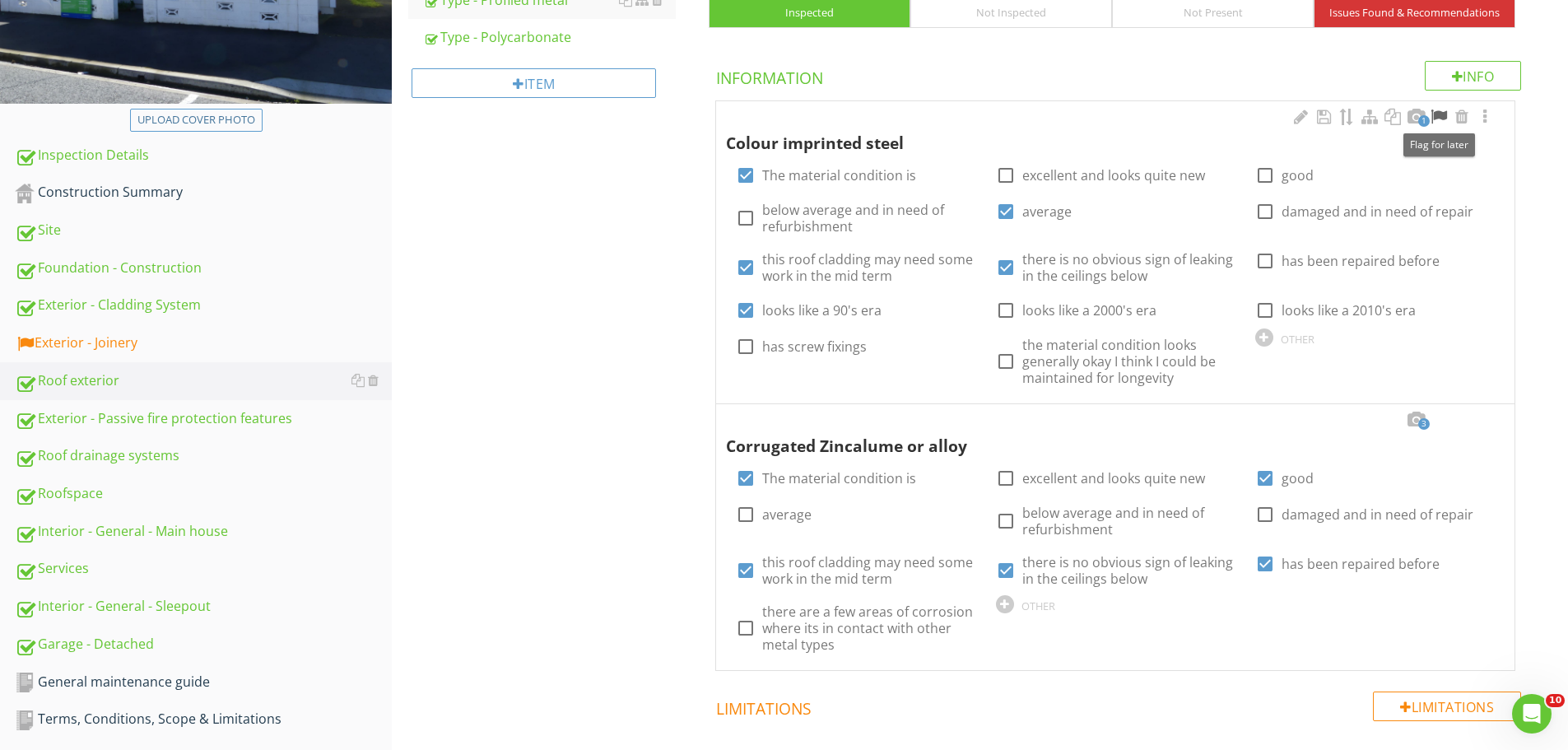
click at [1440, 111] on div at bounding box center [1439, 117] width 20 height 16
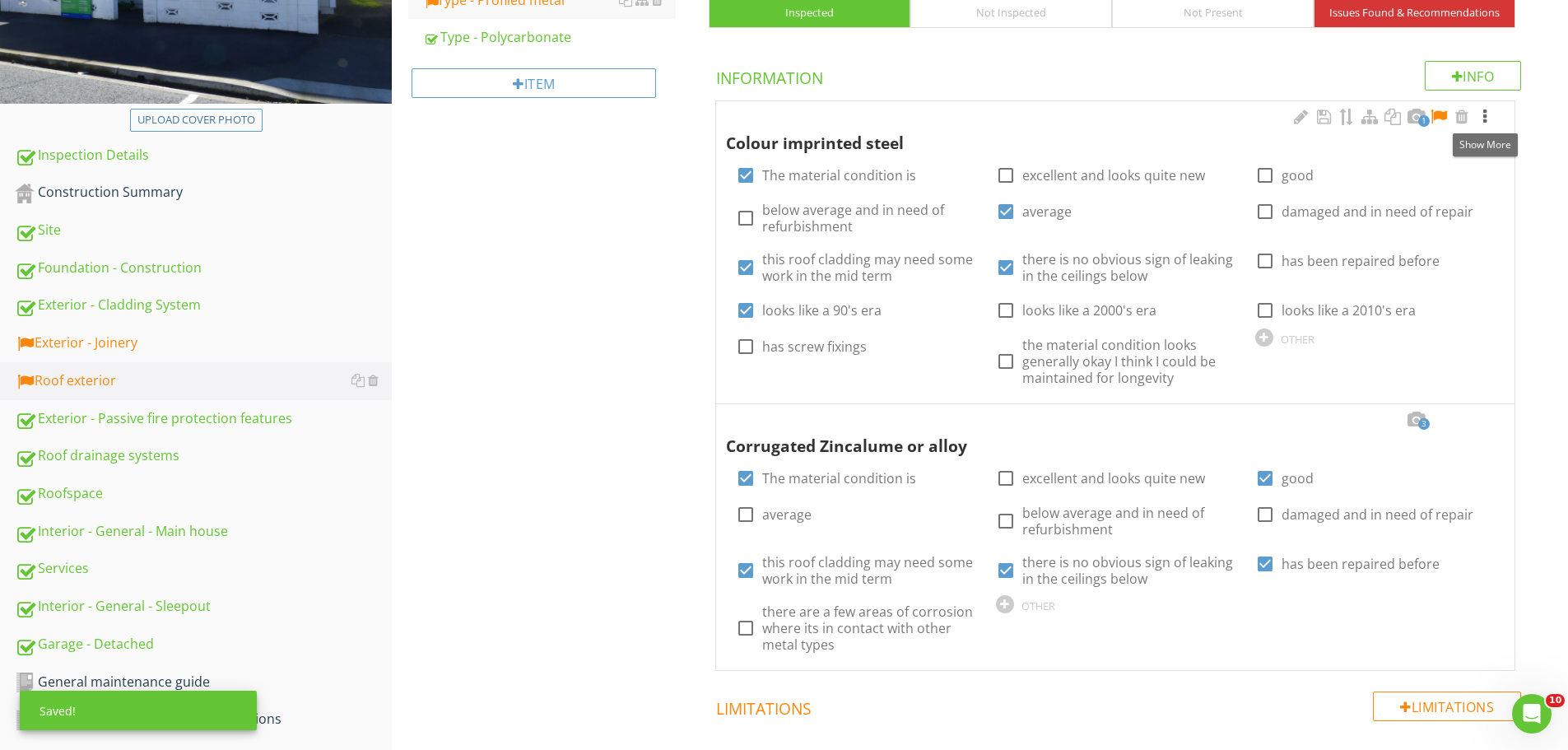
click at [1488, 116] on div at bounding box center [1484, 117] width 20 height 16
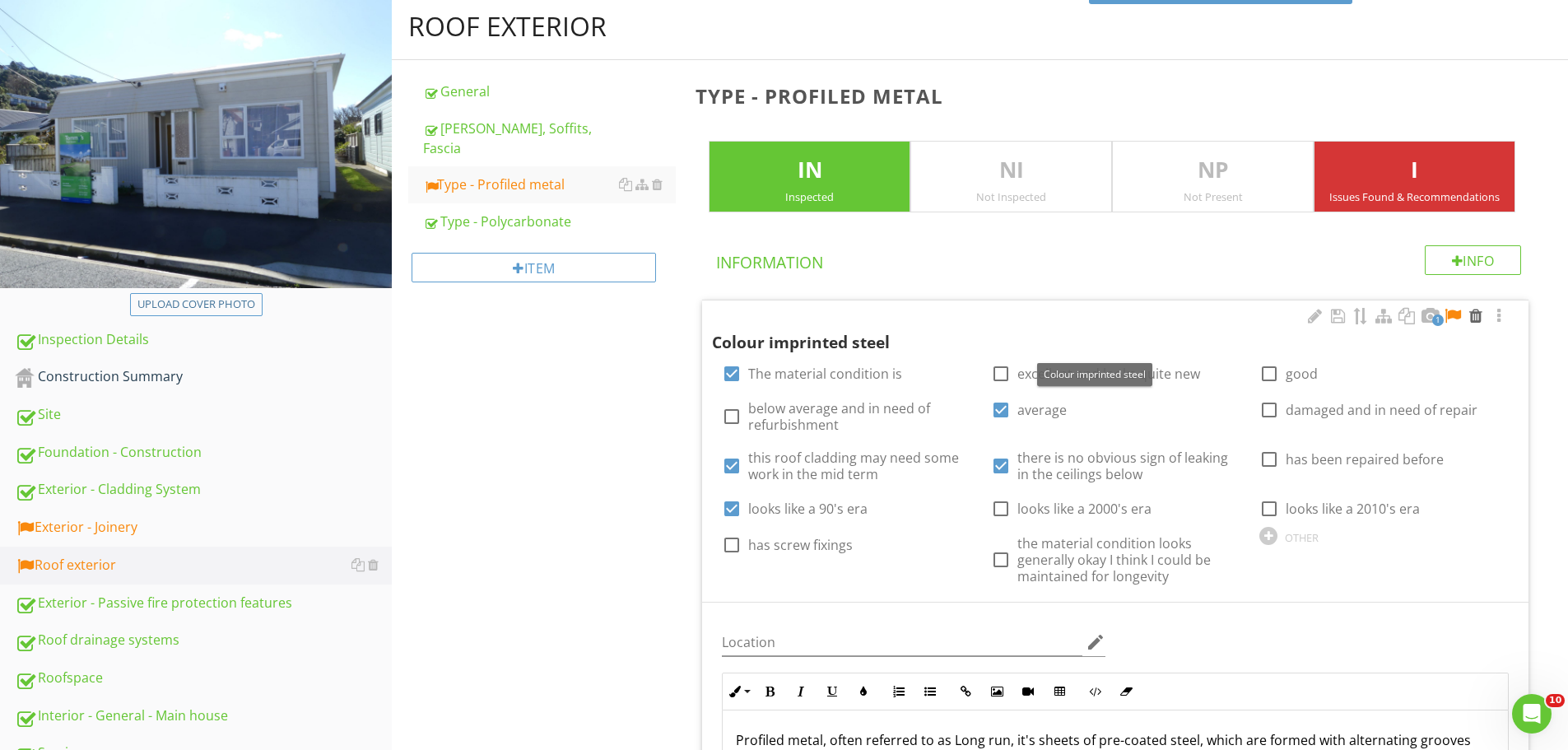
scroll to position [170, 0]
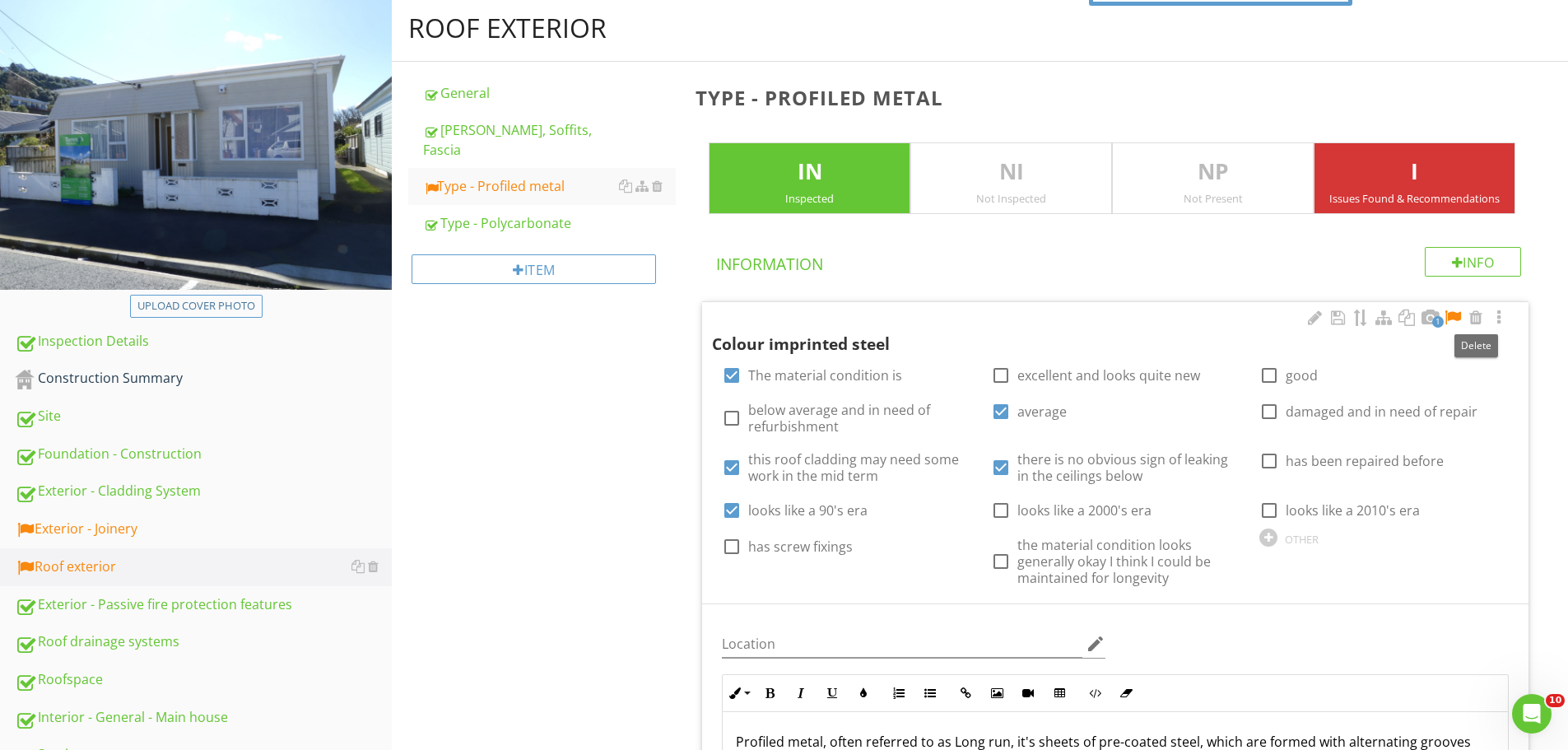
click at [1453, 317] on div at bounding box center [1453, 317] width 20 height 16
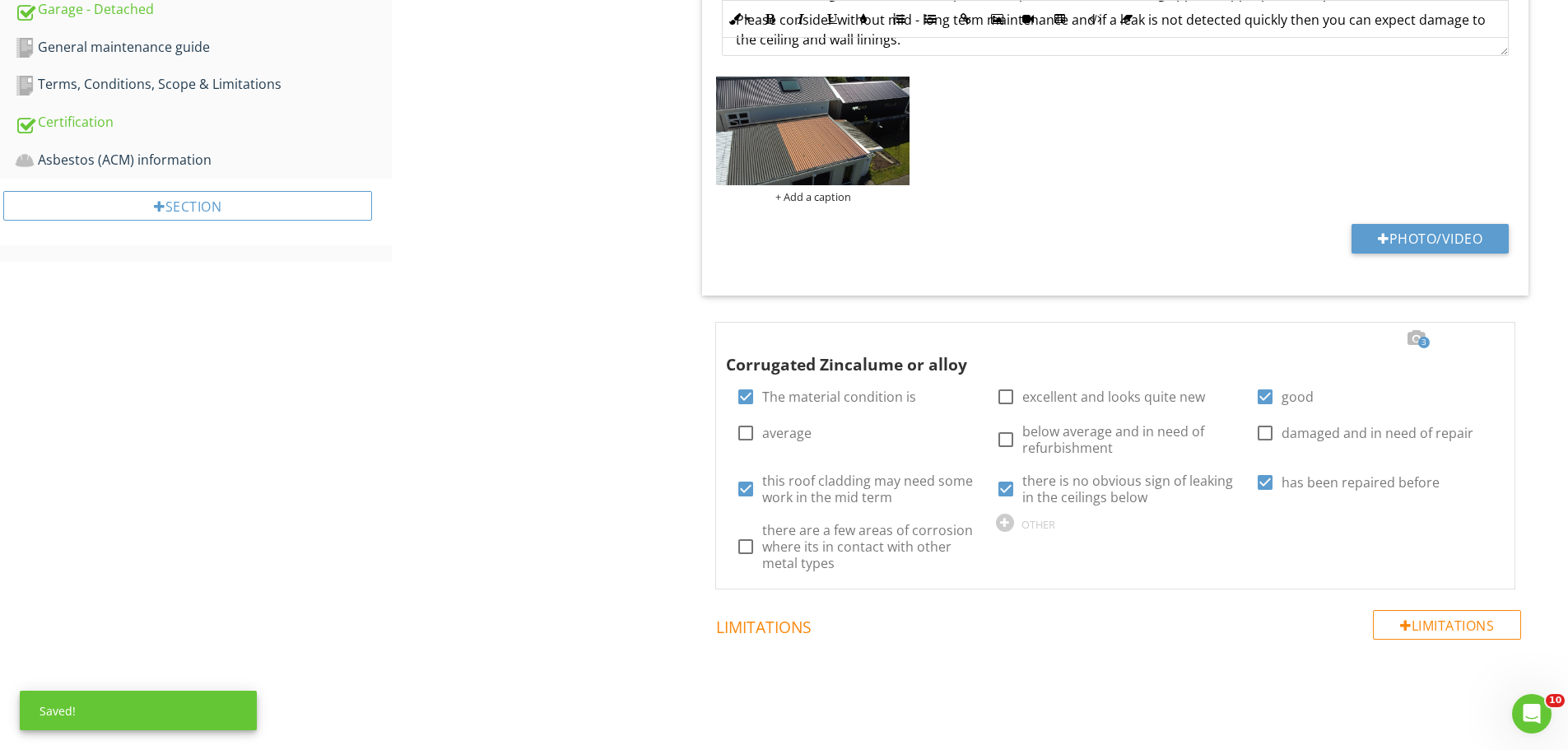
scroll to position [992, 0]
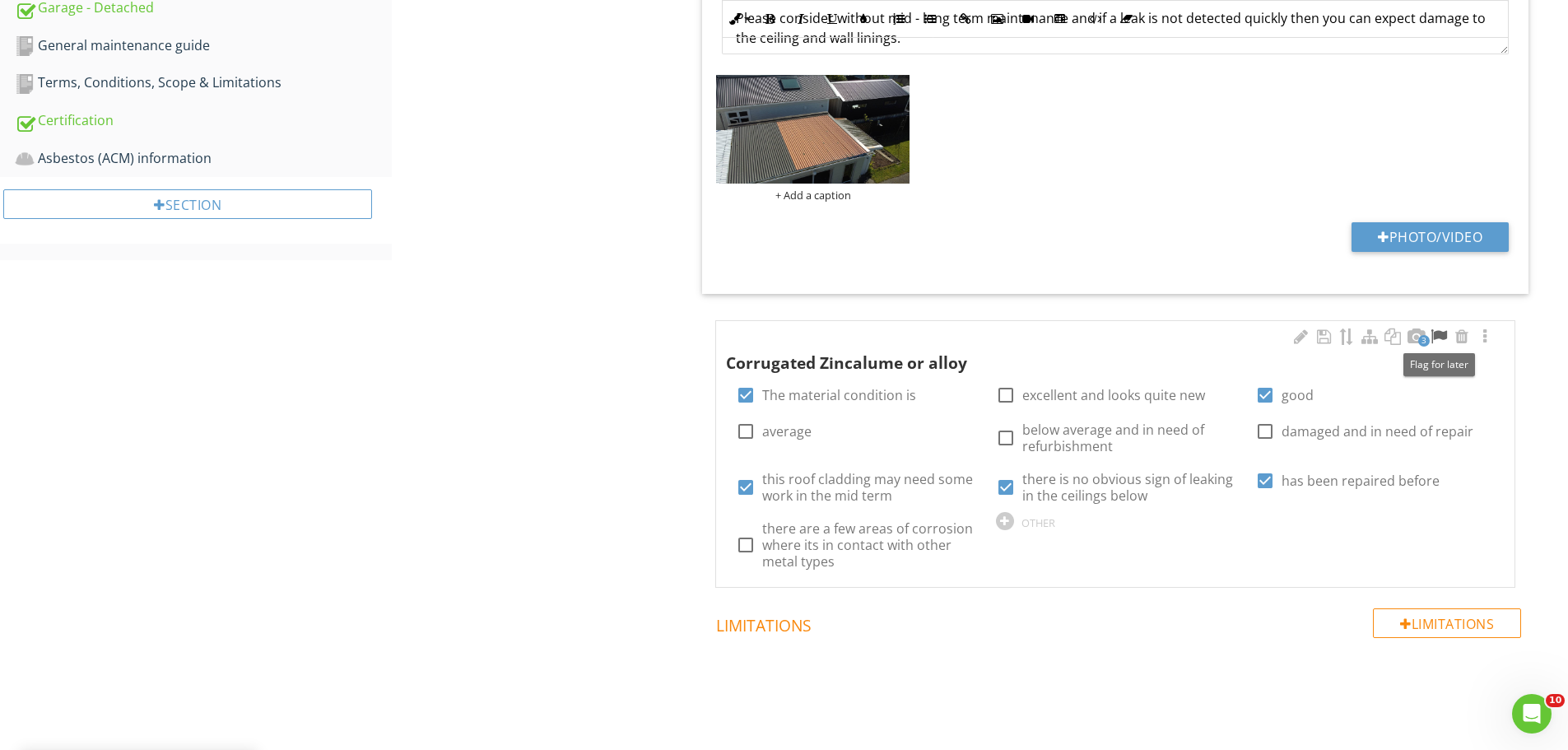
click at [1437, 335] on div at bounding box center [1439, 336] width 20 height 16
click at [1484, 341] on div at bounding box center [1484, 336] width 20 height 16
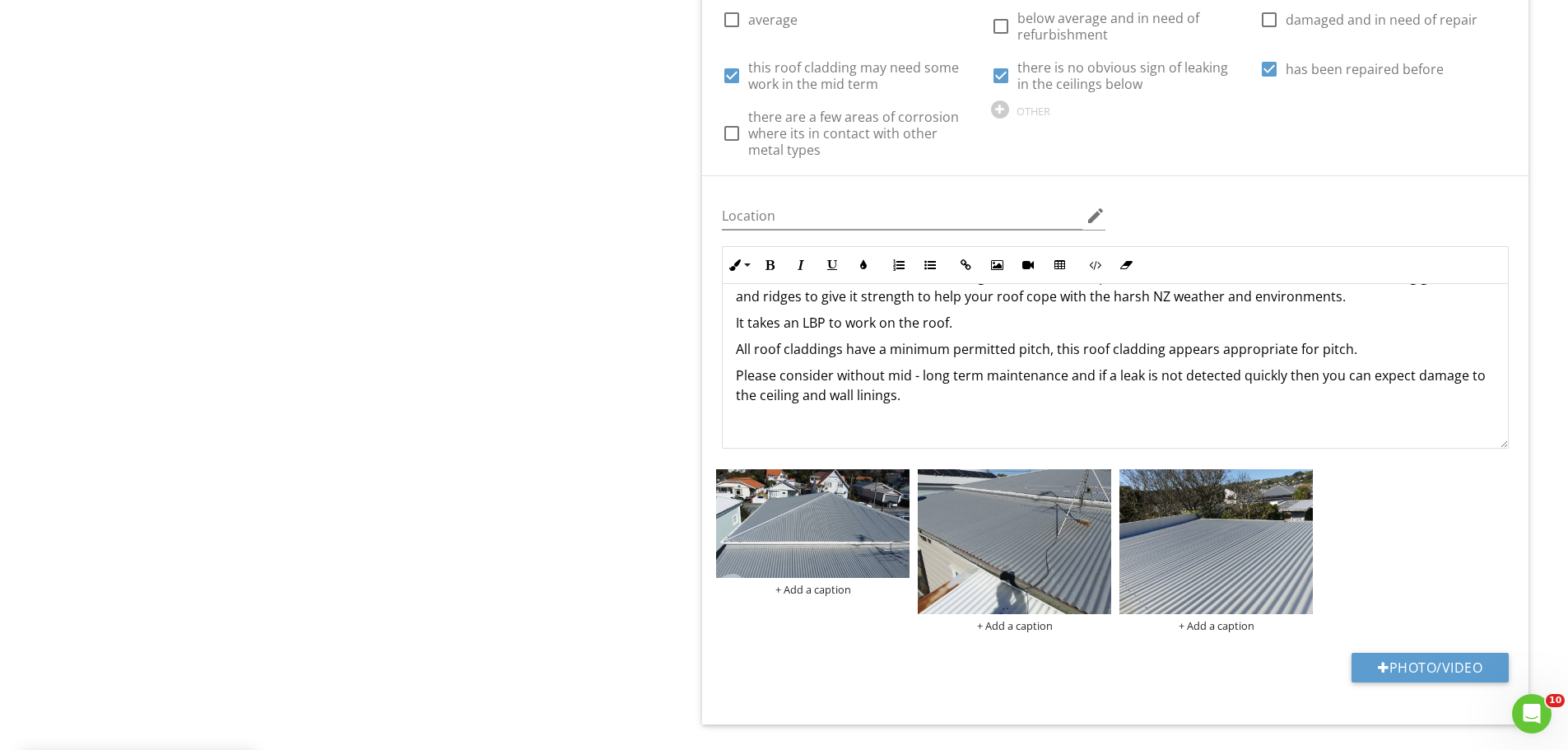
scroll to position [40, 0]
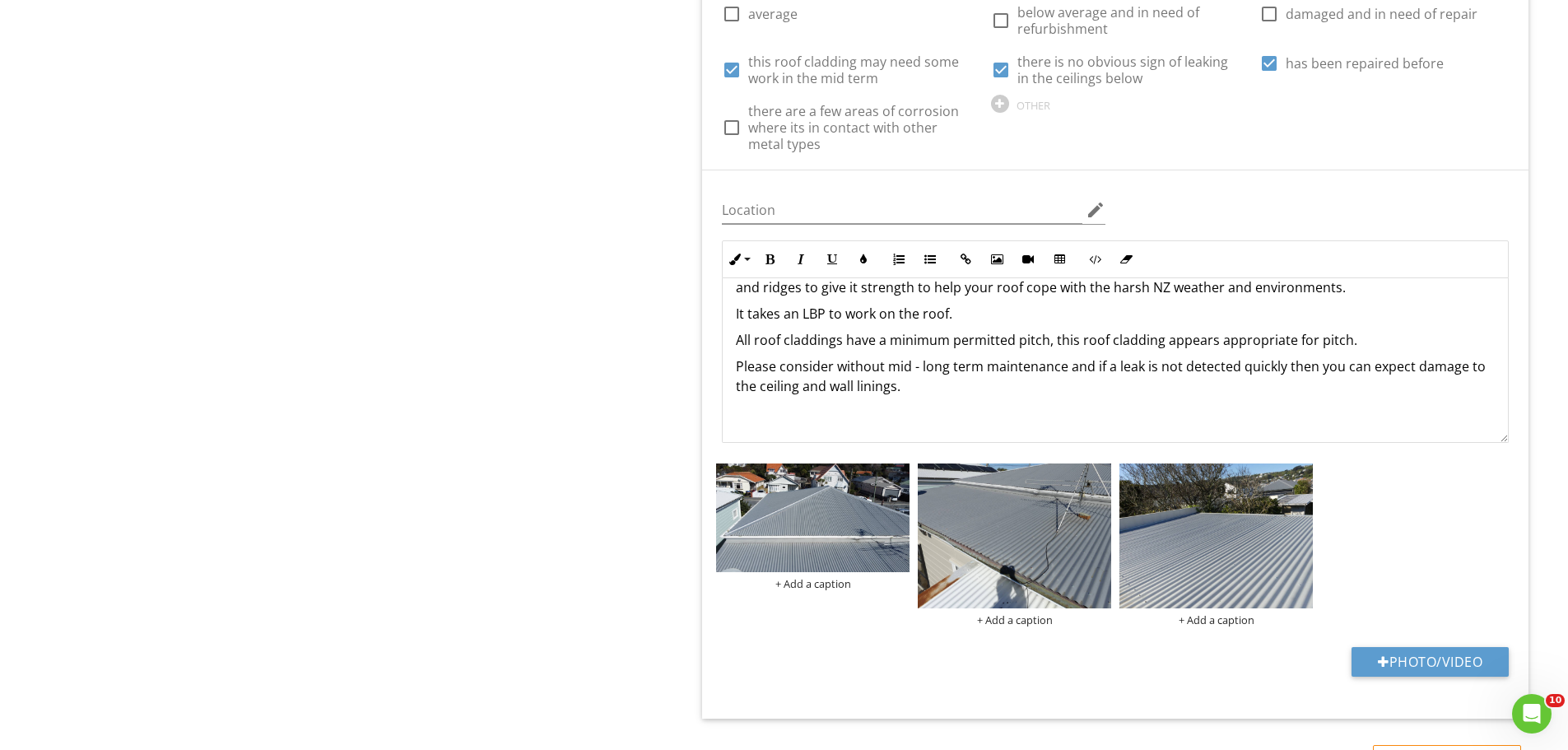
click at [909, 422] on div "Profiled metal, often referred to as Long run, it's sheets of pre-coated steel,…" at bounding box center [1115, 340] width 785 height 205
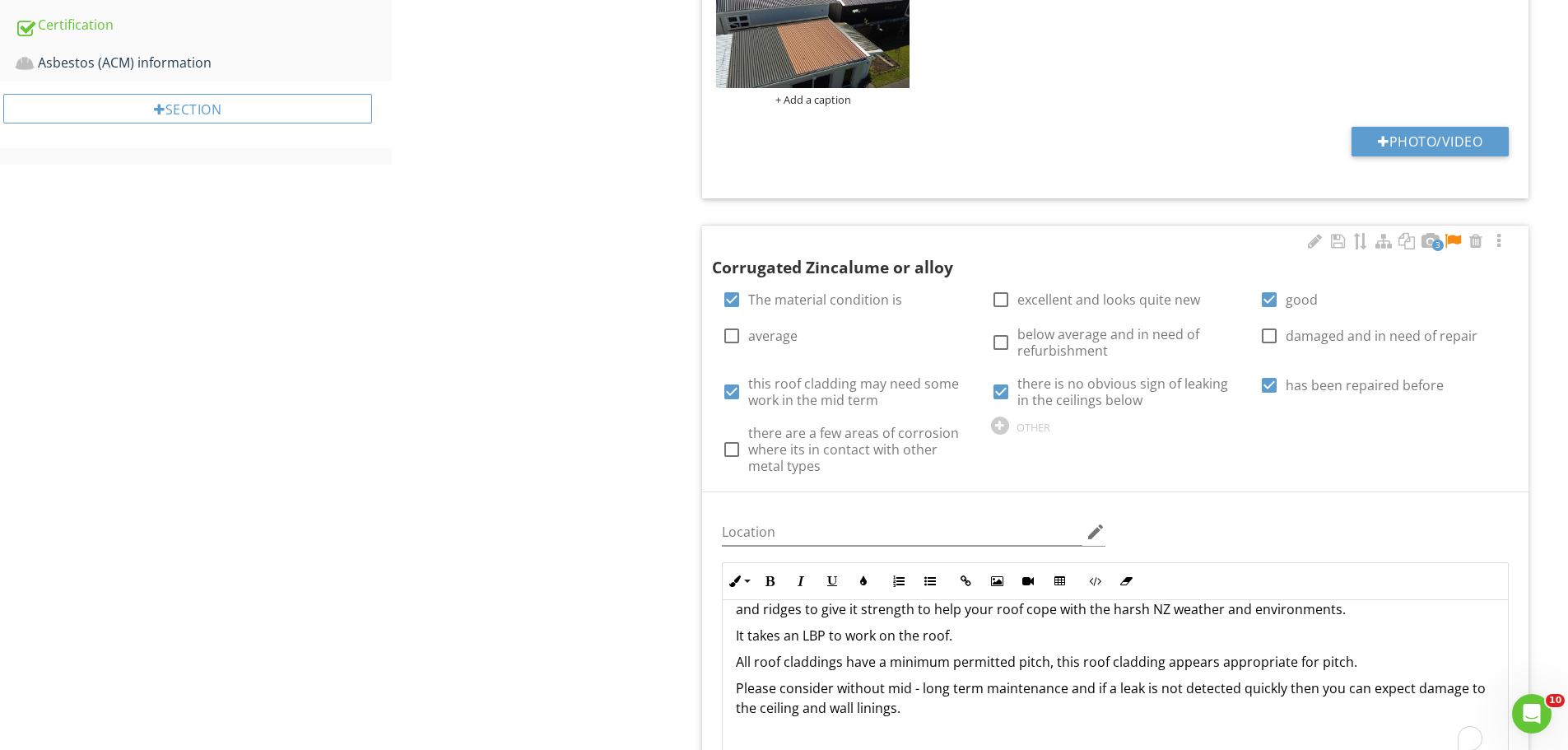
scroll to position [1086, 0]
click at [1459, 244] on div at bounding box center [1453, 242] width 20 height 16
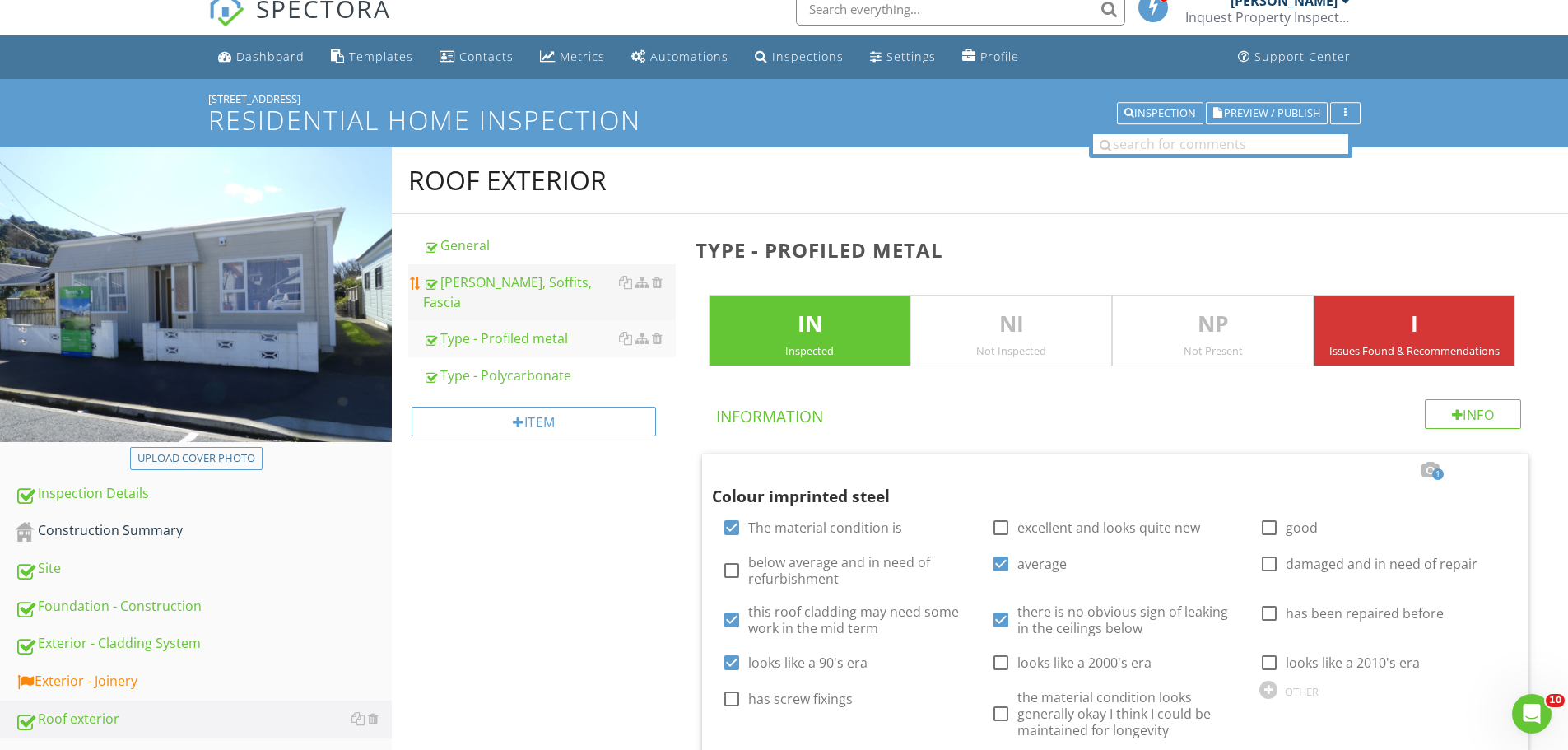
scroll to position [16, 0]
click at [495, 256] on div "General" at bounding box center [549, 246] width 253 height 20
type textarea "<p>The metal roof shows signs of corrosion, indicating potential material degra…"
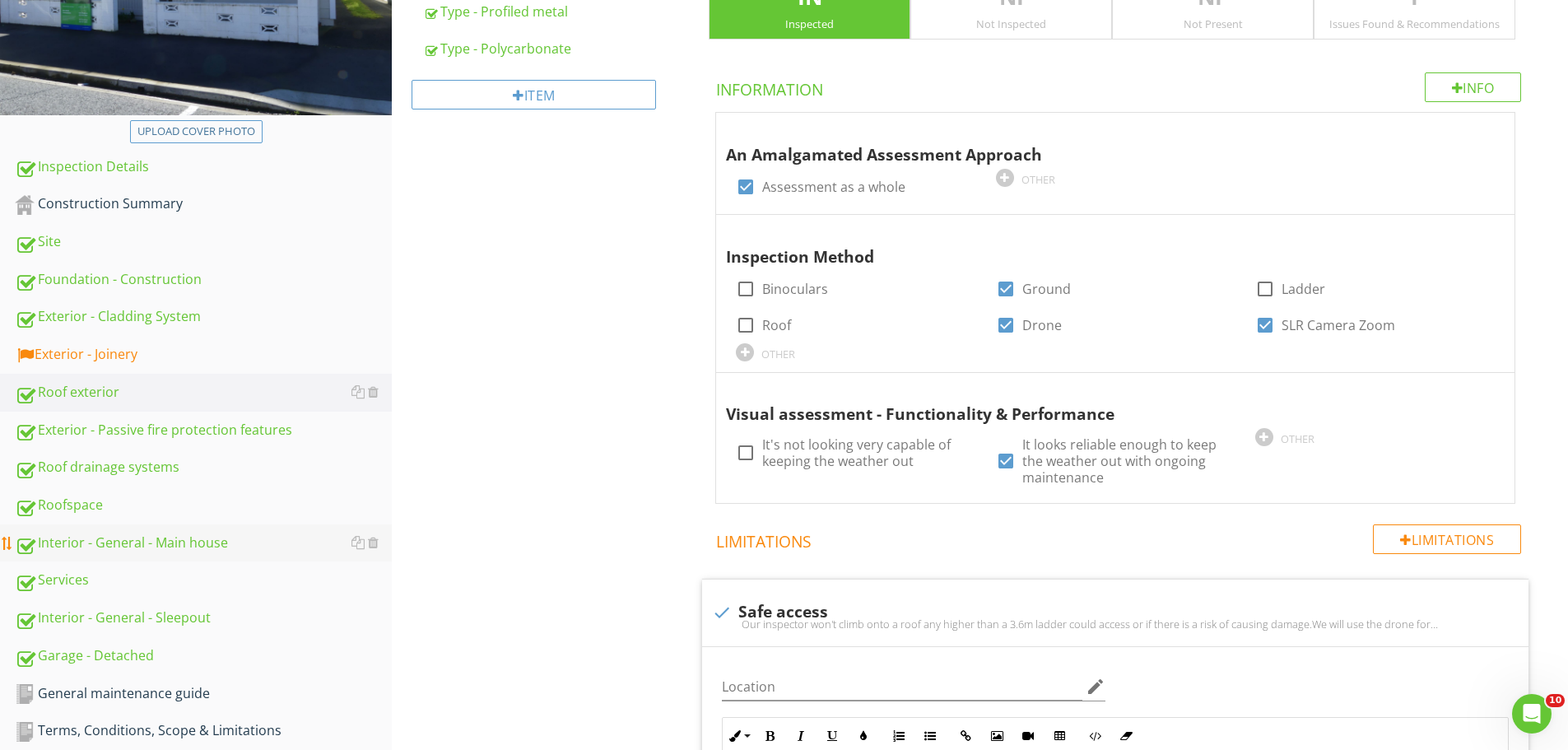
scroll to position [345, 0]
click at [1442, 389] on div at bounding box center [1439, 387] width 20 height 16
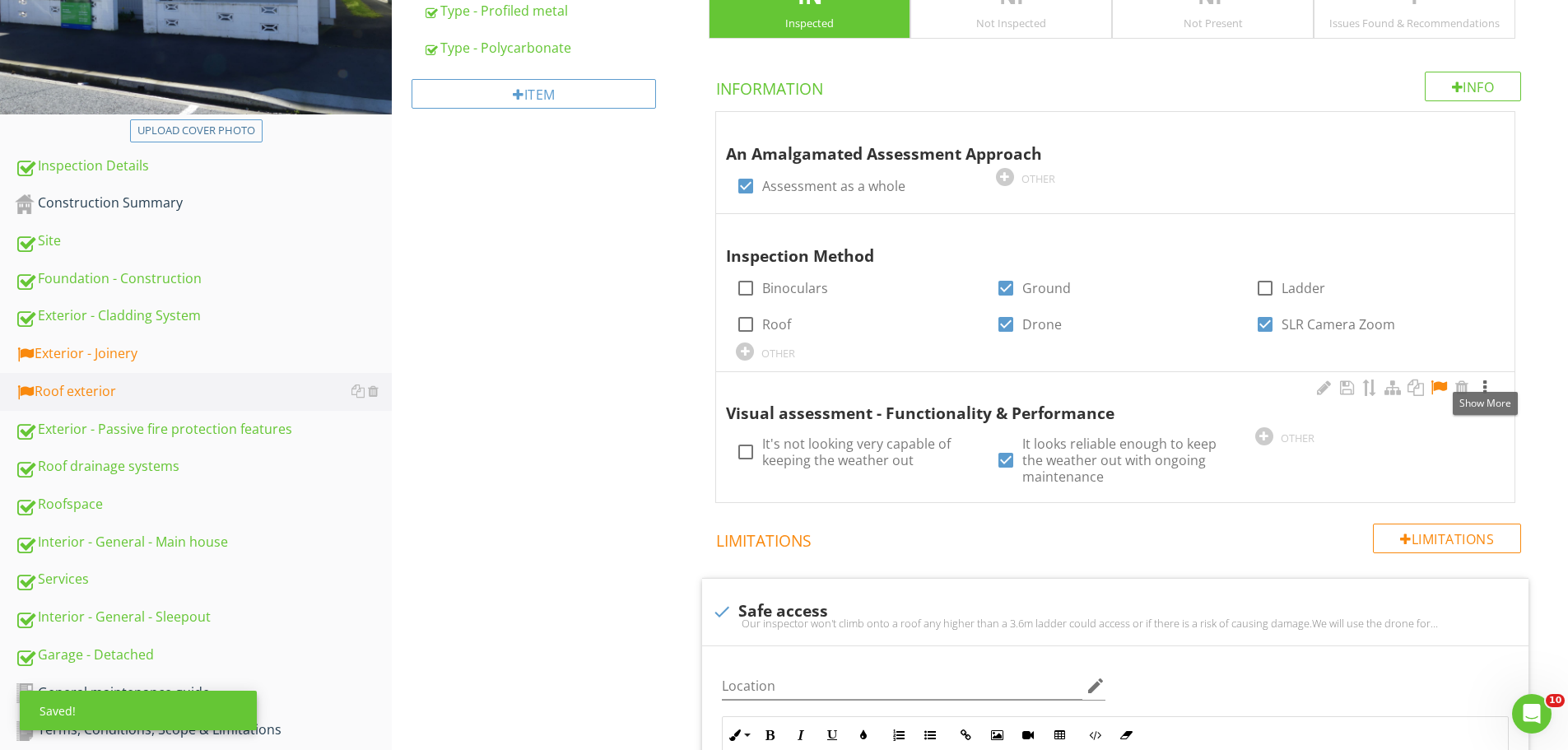
click at [1488, 390] on div at bounding box center [1484, 387] width 20 height 16
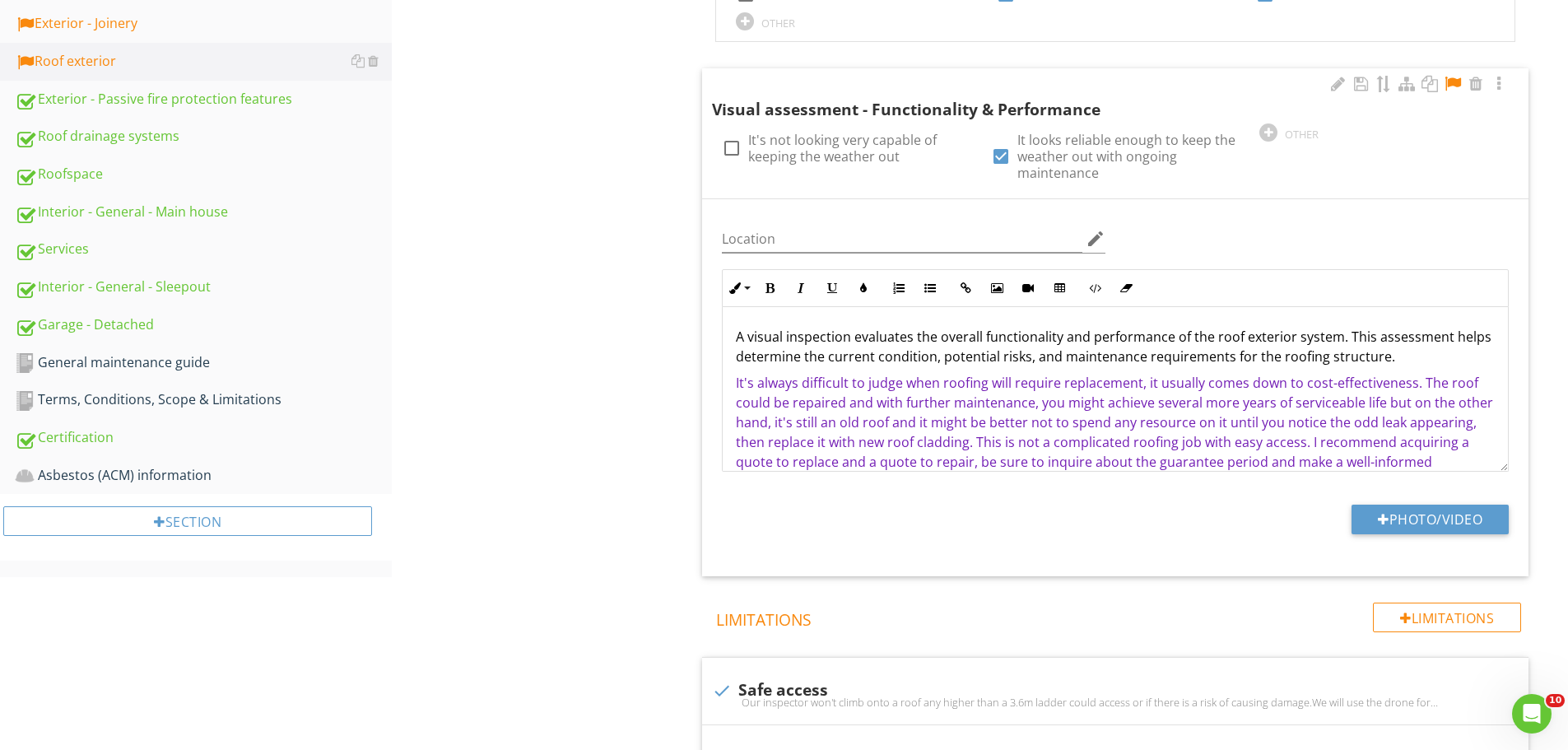
scroll to position [674, 0]
click at [126, 53] on div "Roof exterior" at bounding box center [203, 64] width 377 height 22
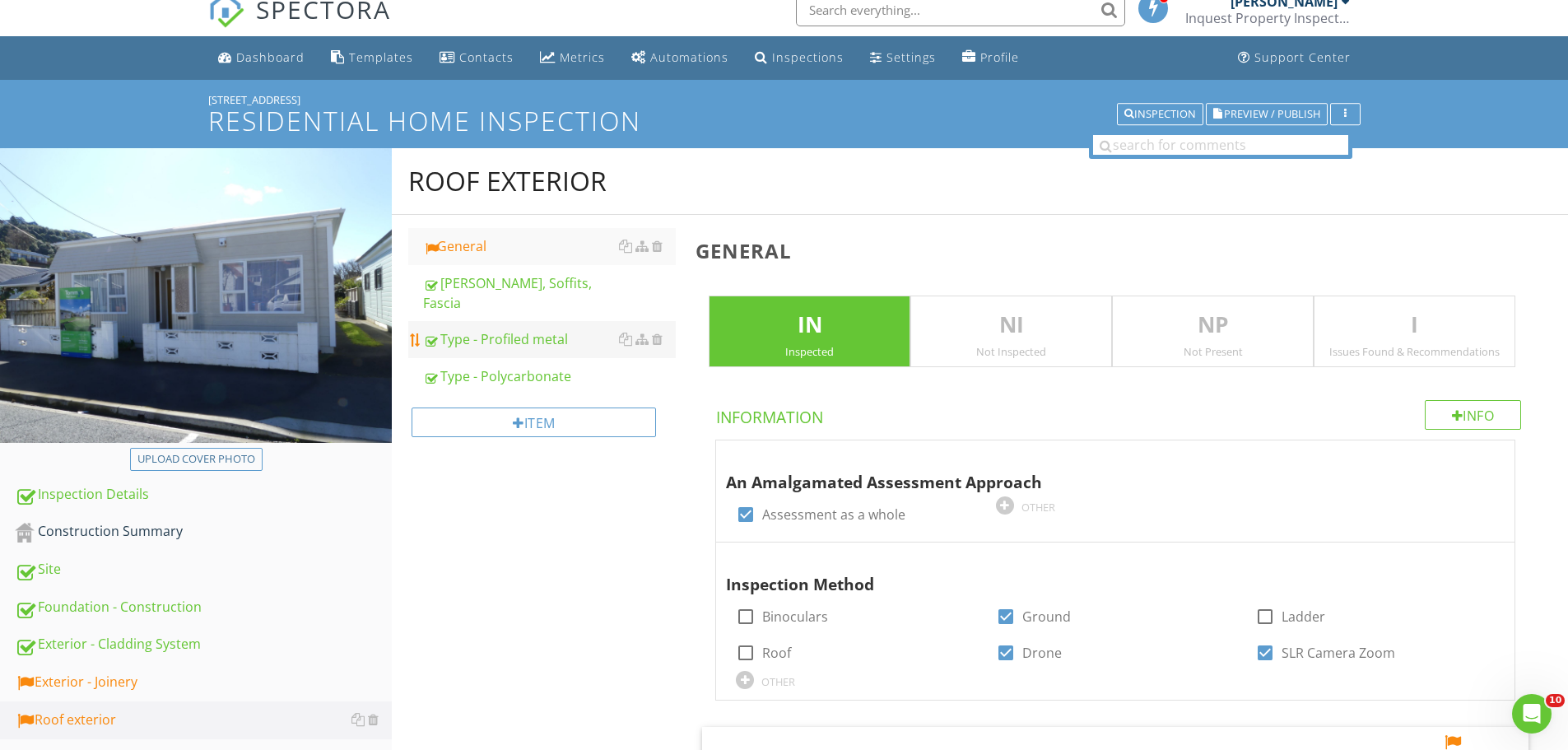
scroll to position [15, 0]
click at [491, 330] on div "Type - Profiled metal" at bounding box center [549, 340] width 253 height 20
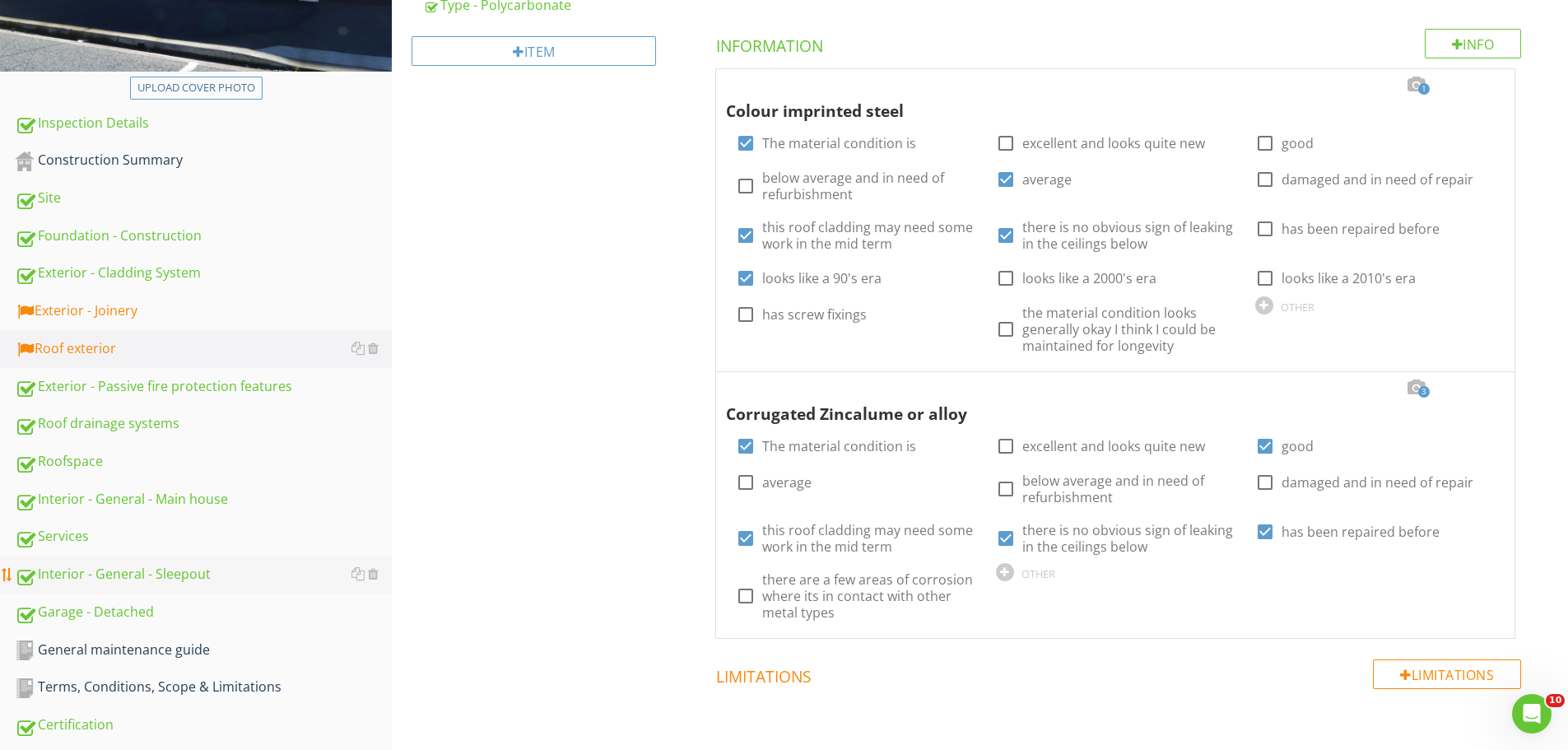
scroll to position [387, 0]
click at [147, 505] on div "Interior - General - Main house" at bounding box center [203, 501] width 377 height 22
type textarea "<p>The metal roof shows signs of corrosion, indicating potential material degra…"
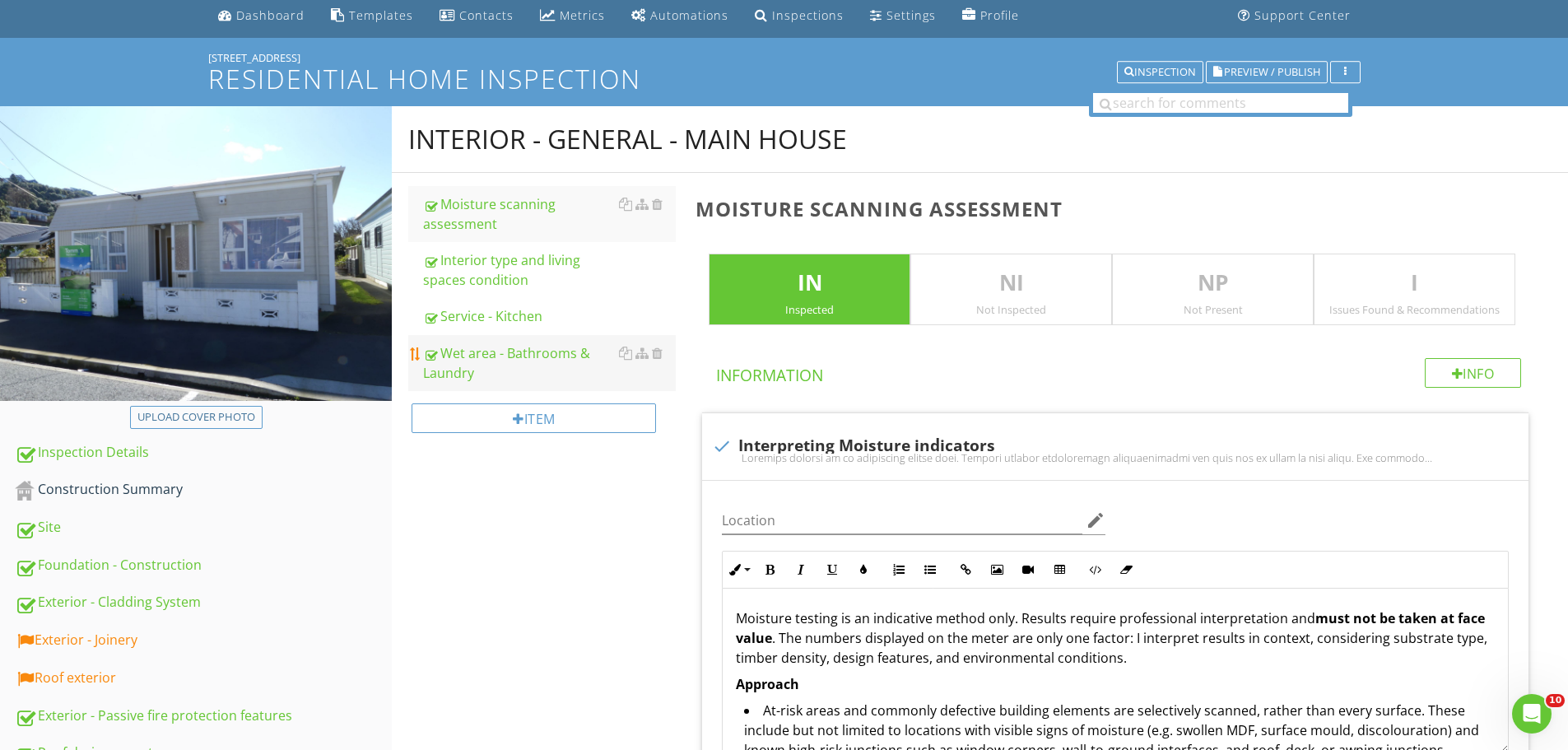
click at [509, 359] on div "Wet area - Bathrooms & Laundry" at bounding box center [549, 363] width 253 height 39
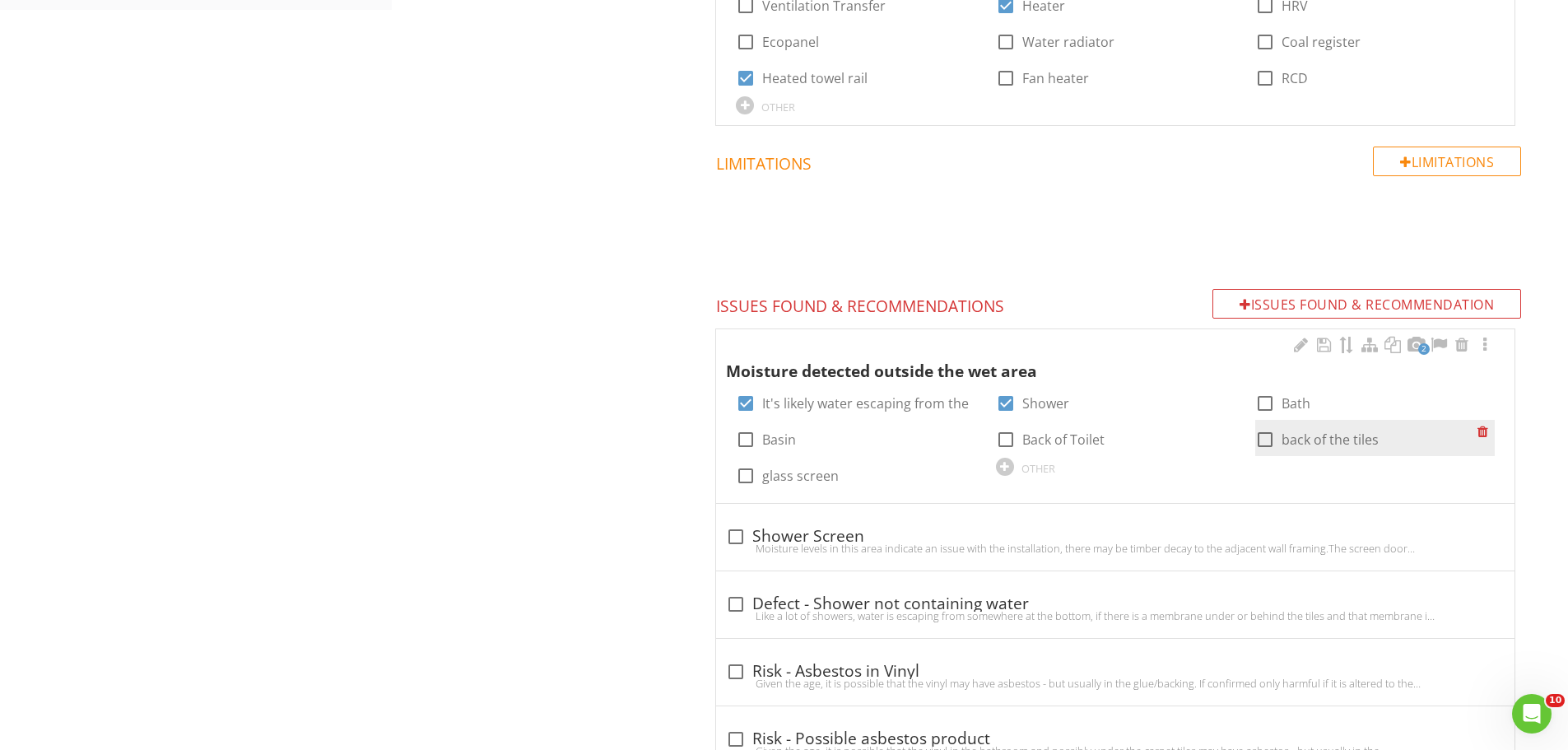
scroll to position [1240, 0]
click at [1438, 338] on div at bounding box center [1439, 346] width 20 height 16
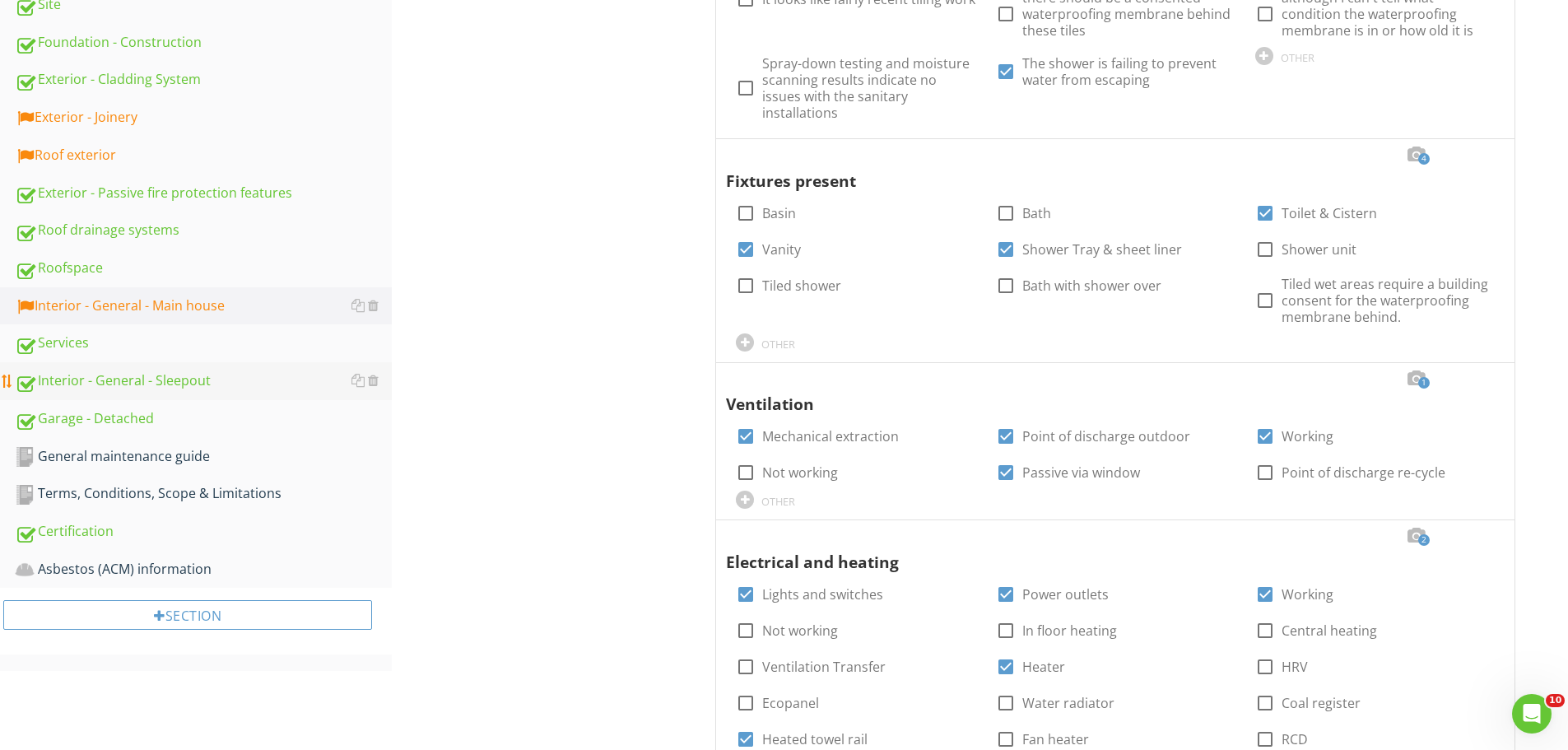
scroll to position [582, 0]
click at [191, 385] on div "Interior - General - Sleepout" at bounding box center [203, 381] width 377 height 22
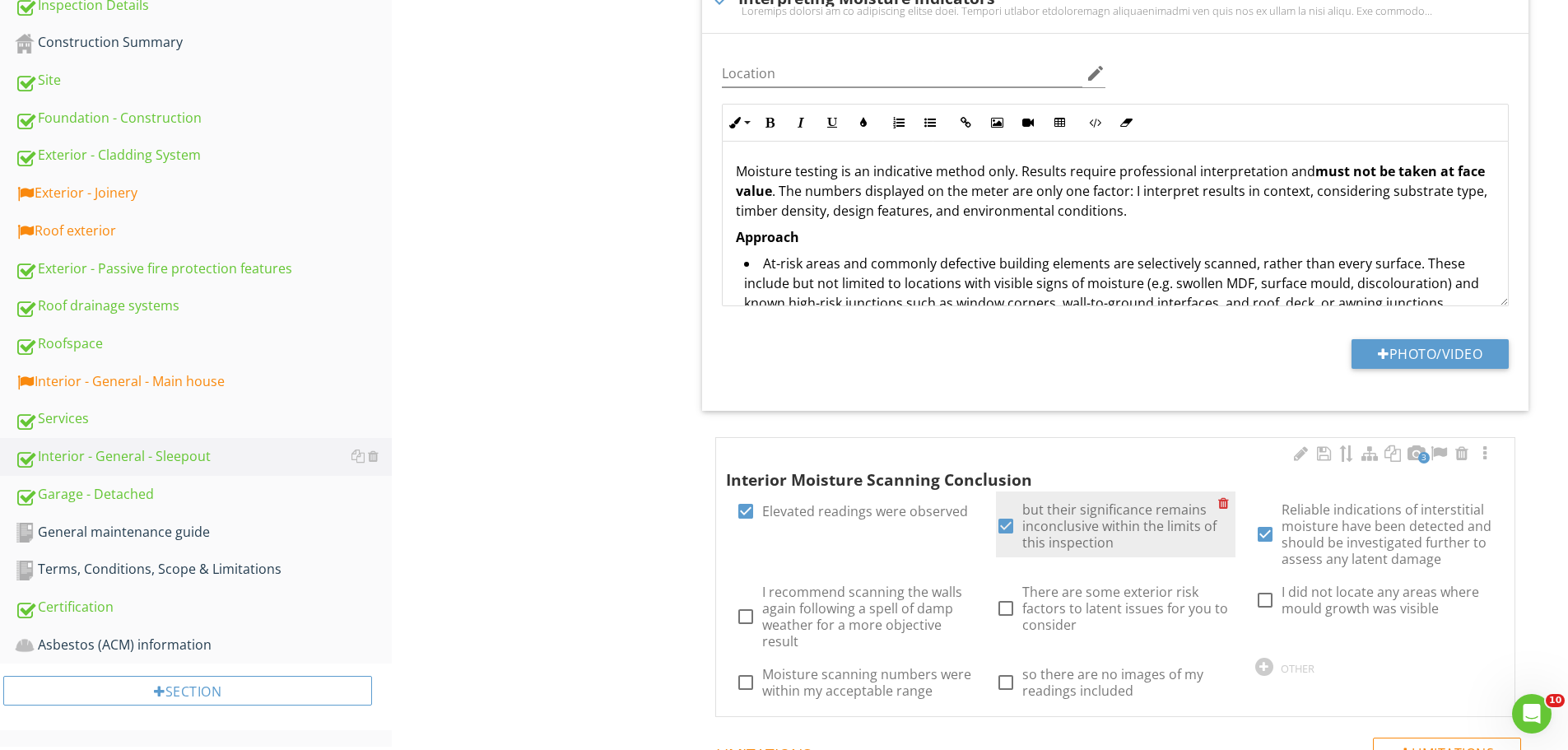
scroll to position [504, 0]
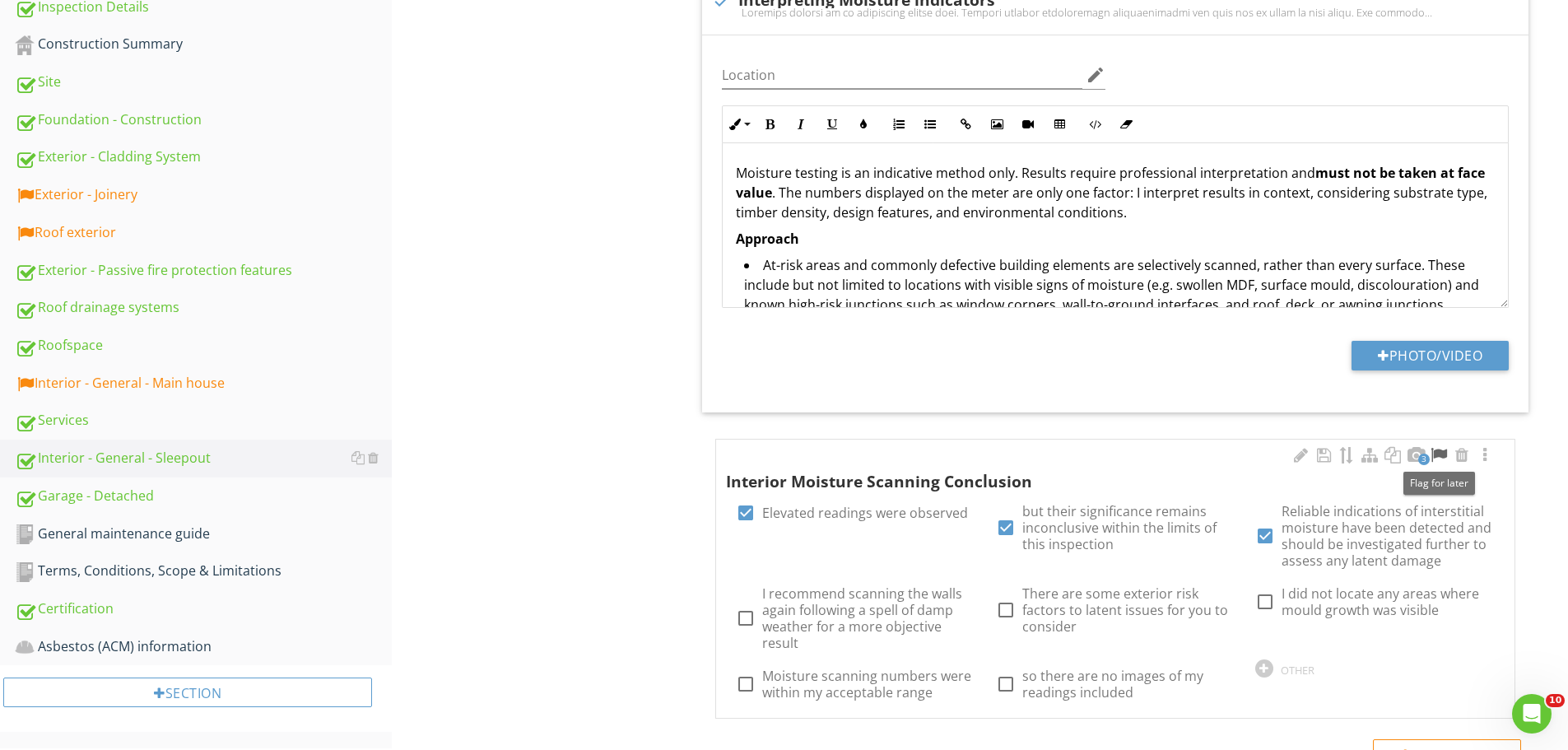
click at [1443, 456] on div at bounding box center [1439, 455] width 20 height 16
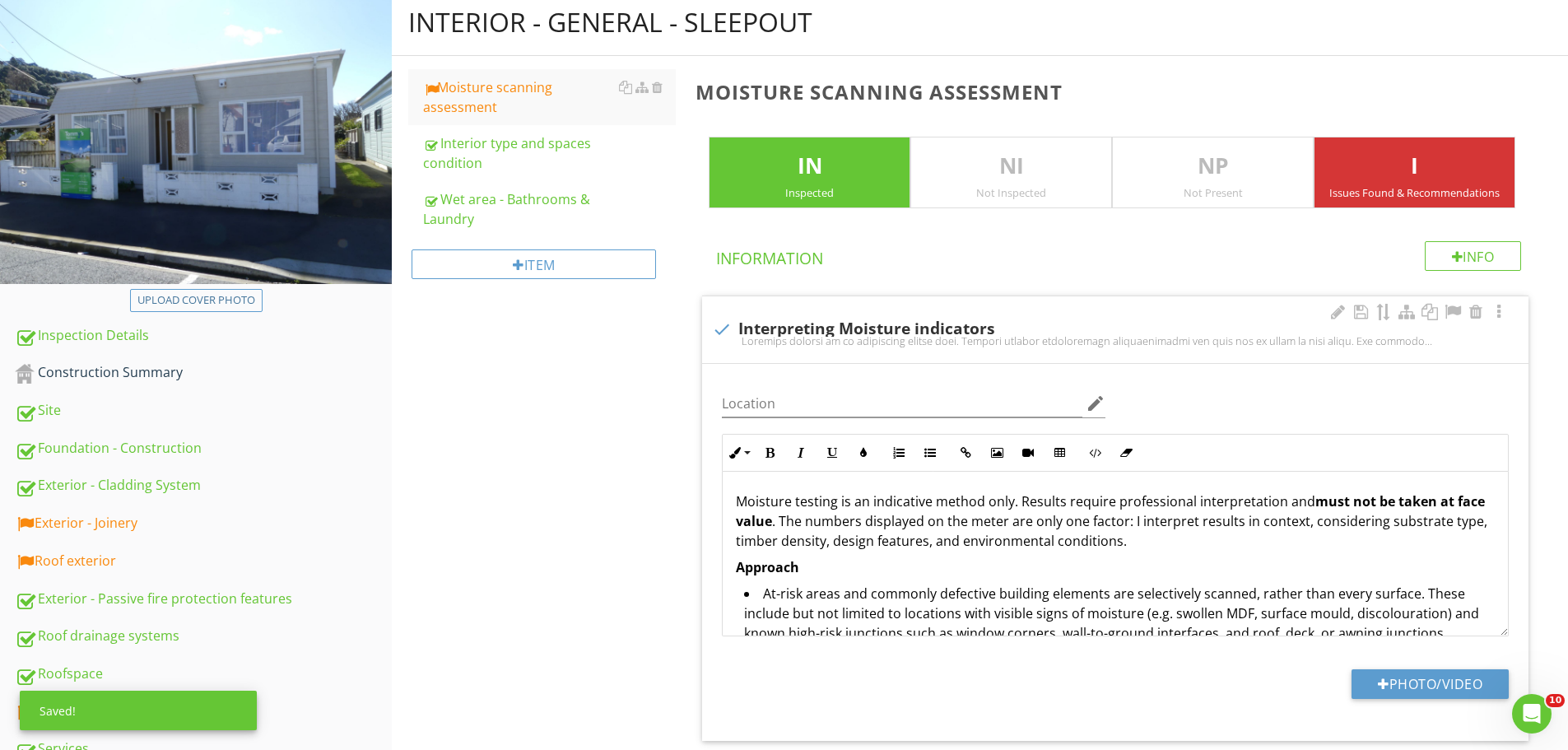
scroll to position [175, 0]
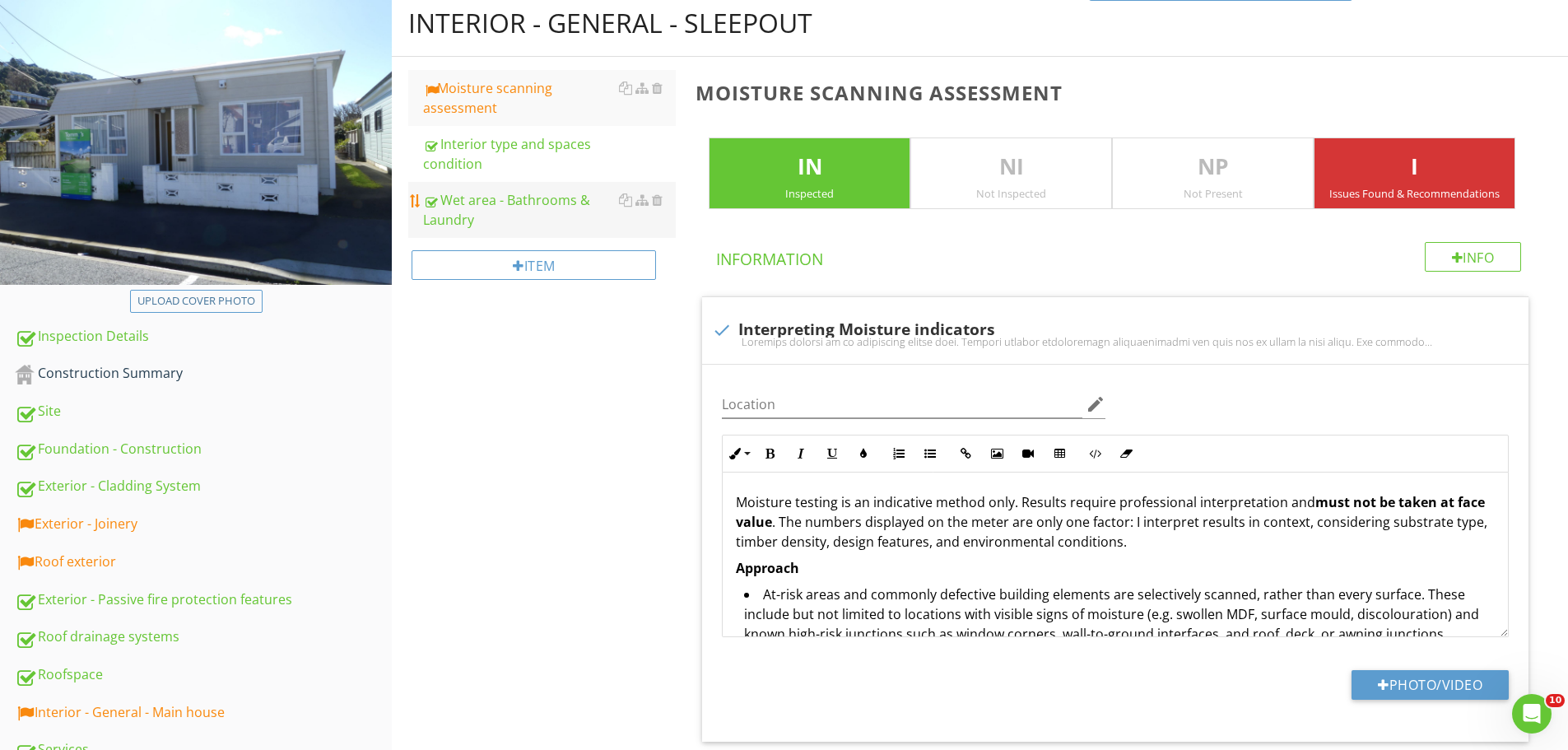
drag, startPoint x: 519, startPoint y: 165, endPoint x: 519, endPoint y: 213, distance: 48.0
click at [519, 164] on div "Interior type and spaces condition" at bounding box center [549, 154] width 253 height 39
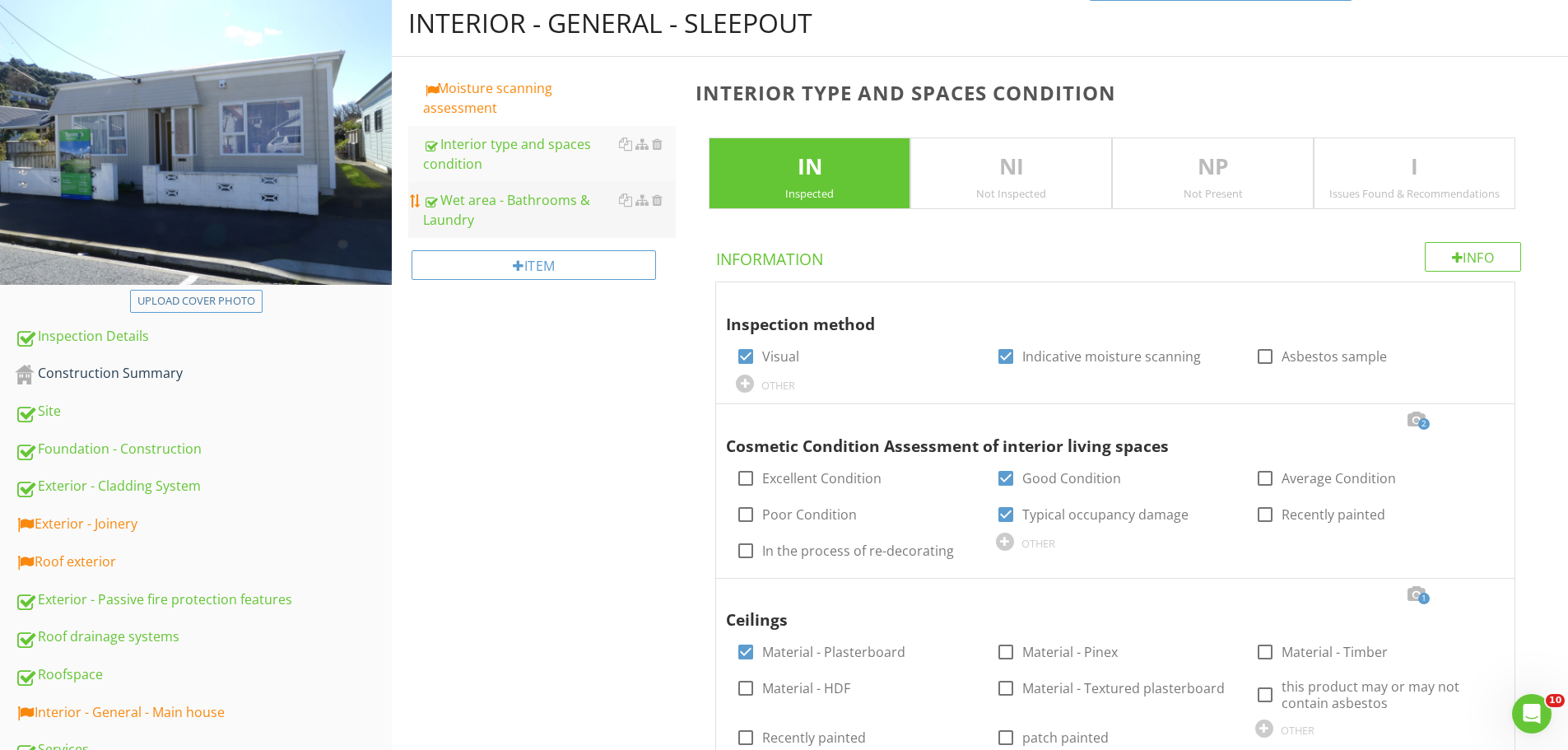
click at [519, 225] on div "Wet area - Bathrooms & Laundry" at bounding box center [549, 209] width 253 height 39
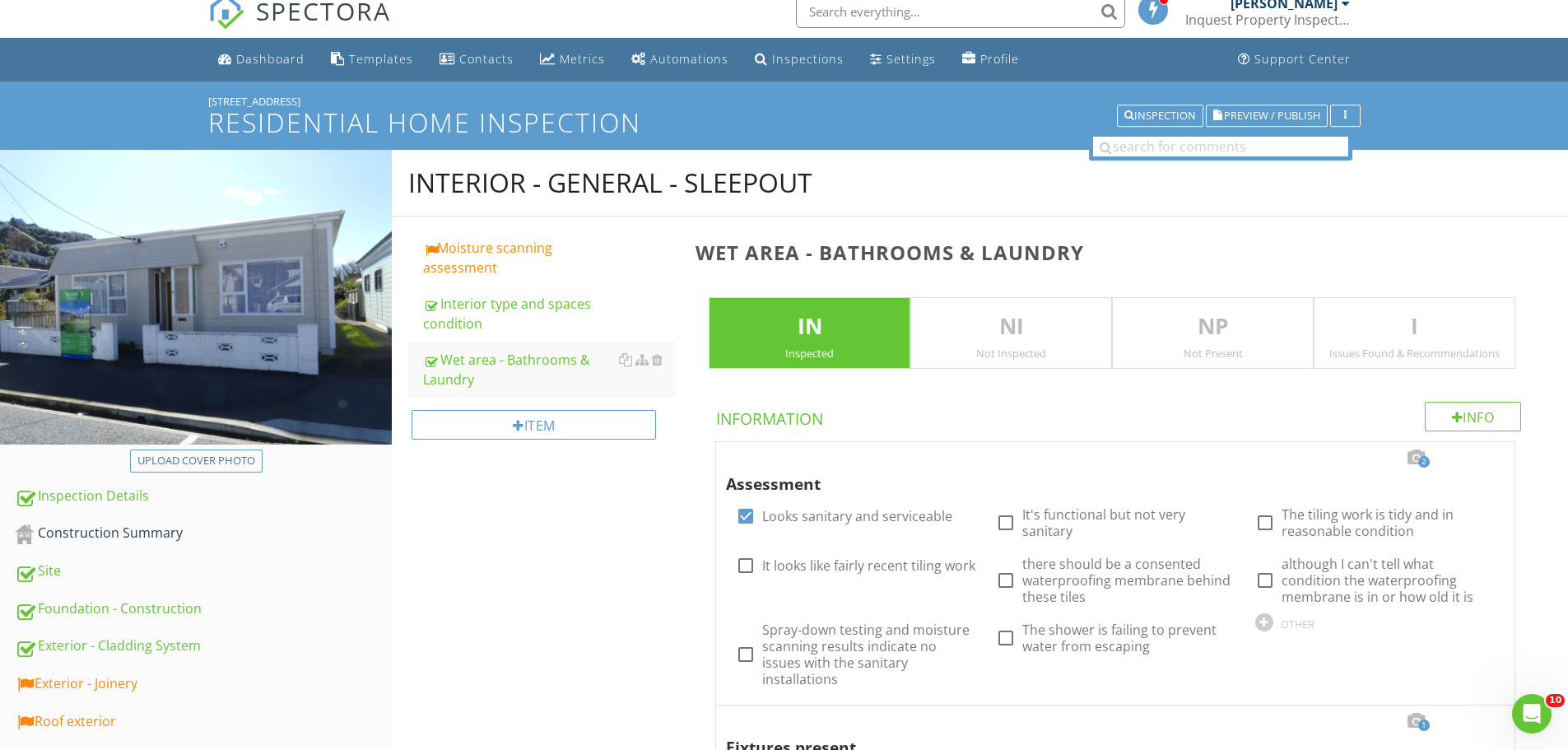
scroll to position [13, 0]
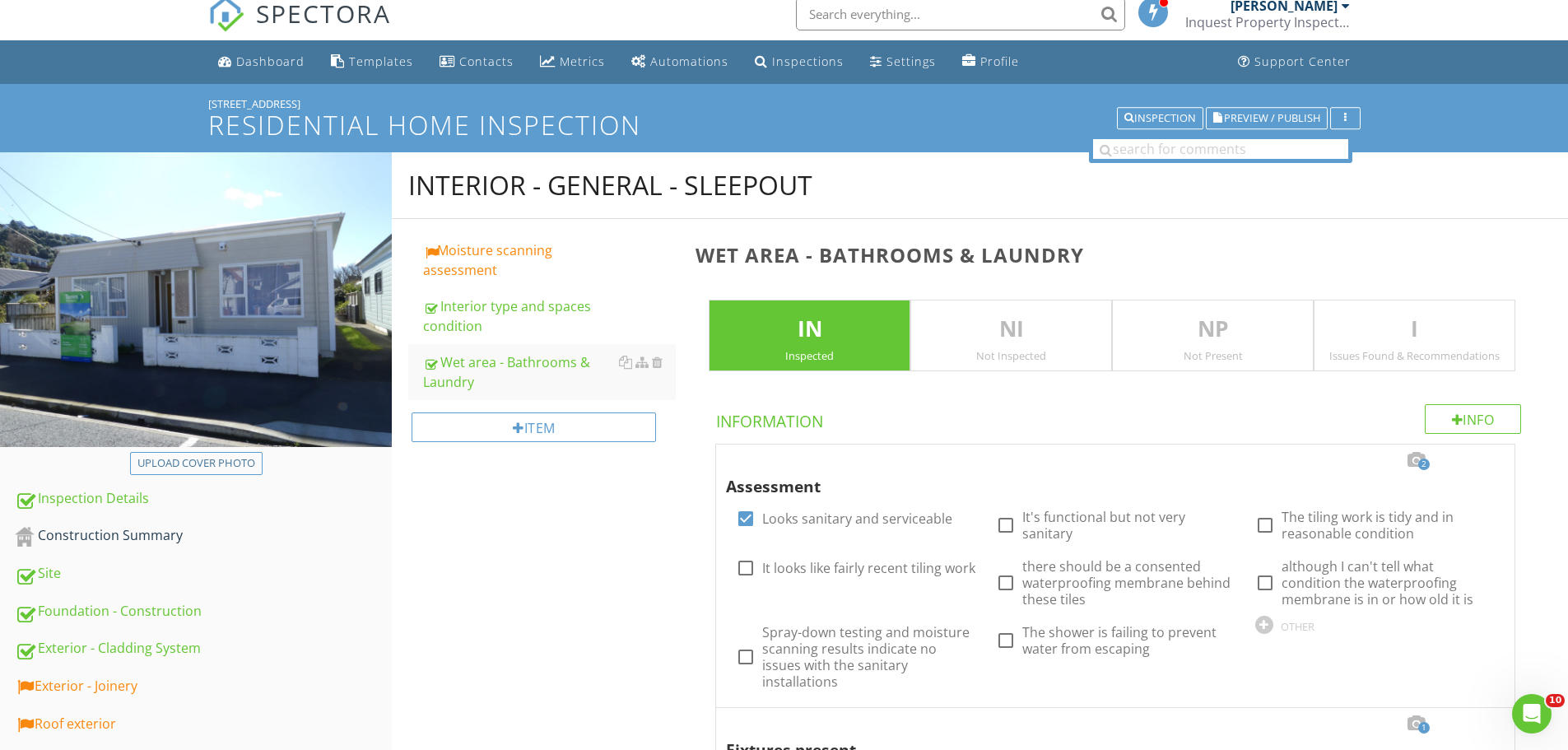
drag, startPoint x: 500, startPoint y: 275, endPoint x: 764, endPoint y: 153, distance: 290.8
click at [501, 275] on div "Moisture scanning assessment" at bounding box center [549, 259] width 253 height 39
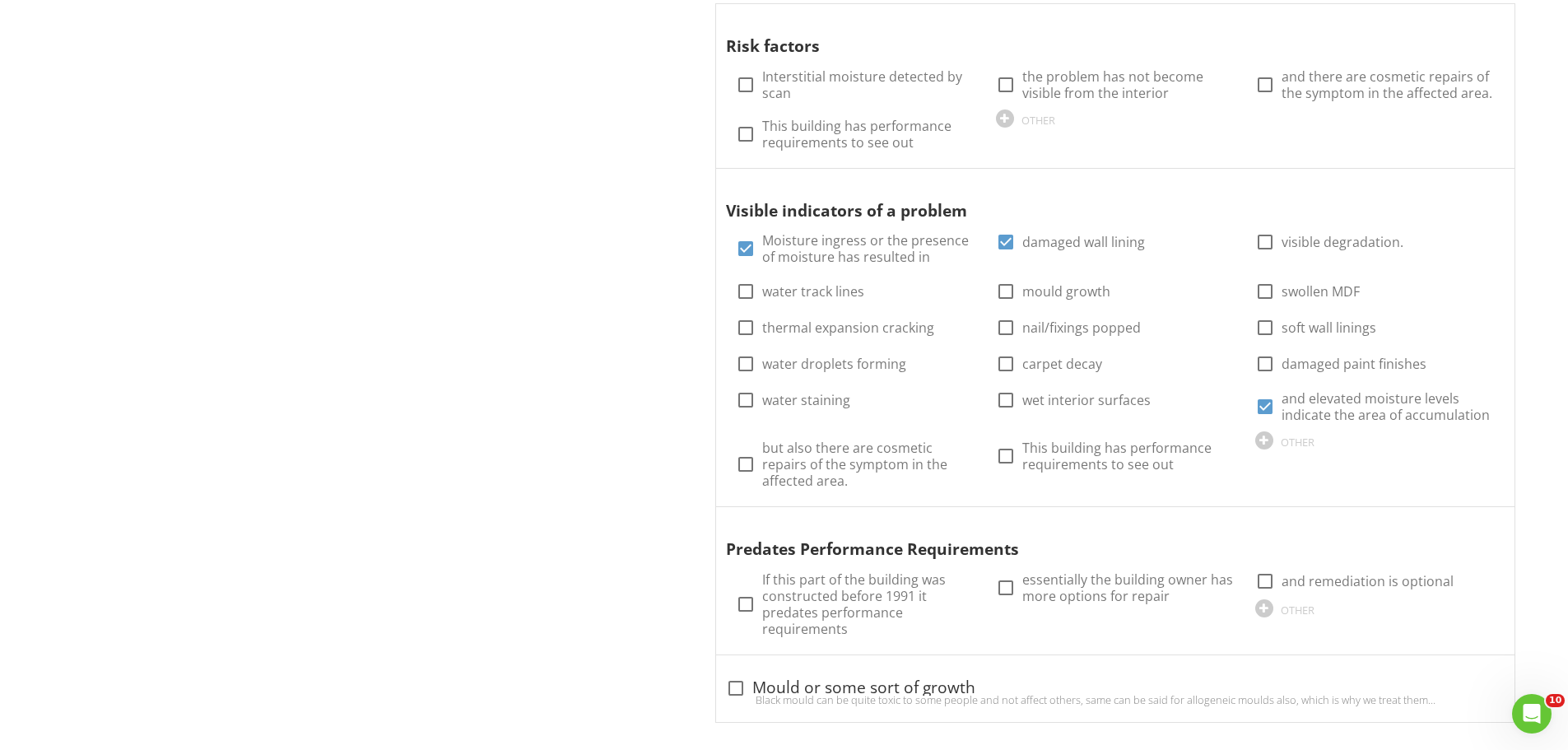
scroll to position [1819, 0]
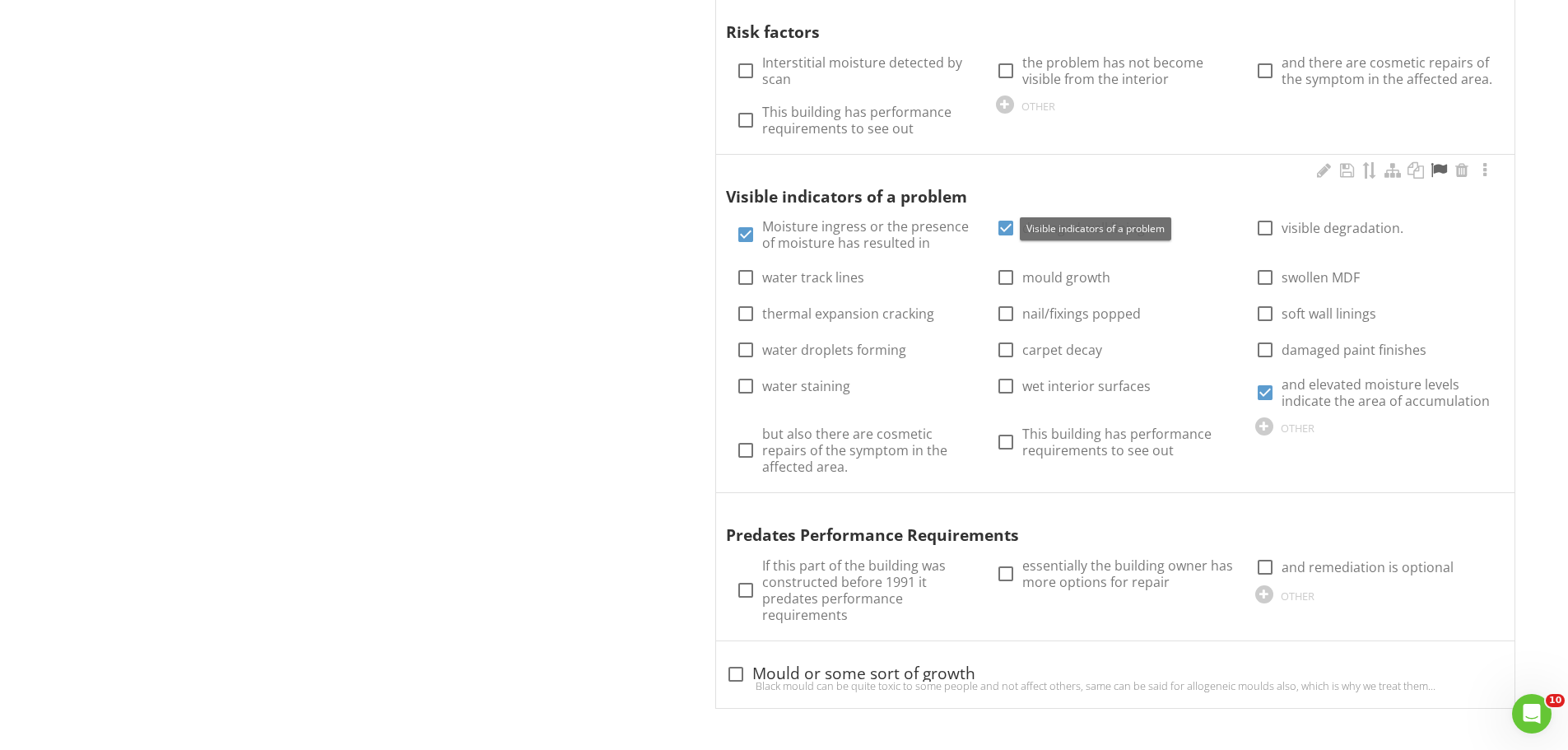
click at [1443, 175] on div at bounding box center [1439, 170] width 20 height 16
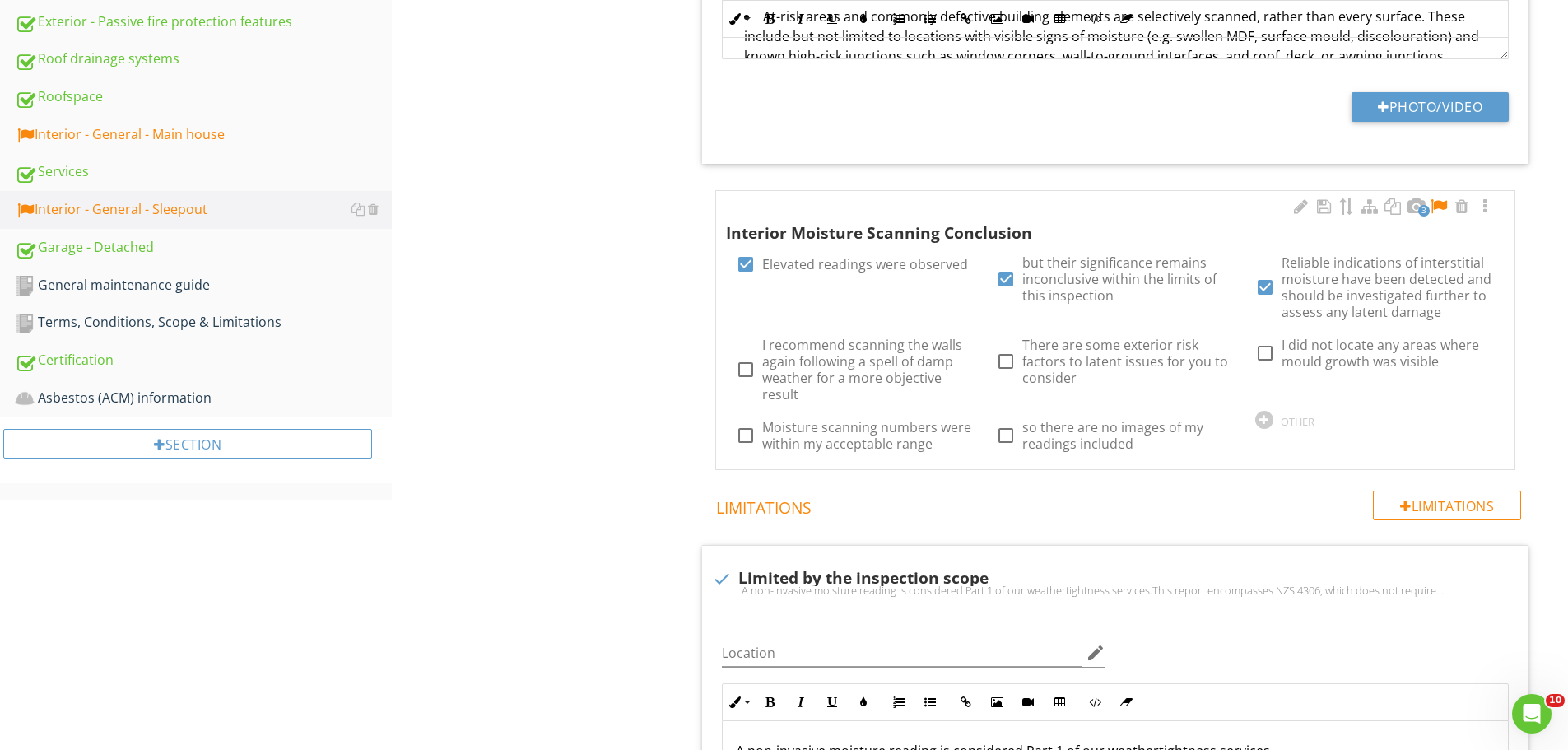
scroll to position [751, 0]
click at [1481, 207] on div at bounding box center [1484, 208] width 20 height 16
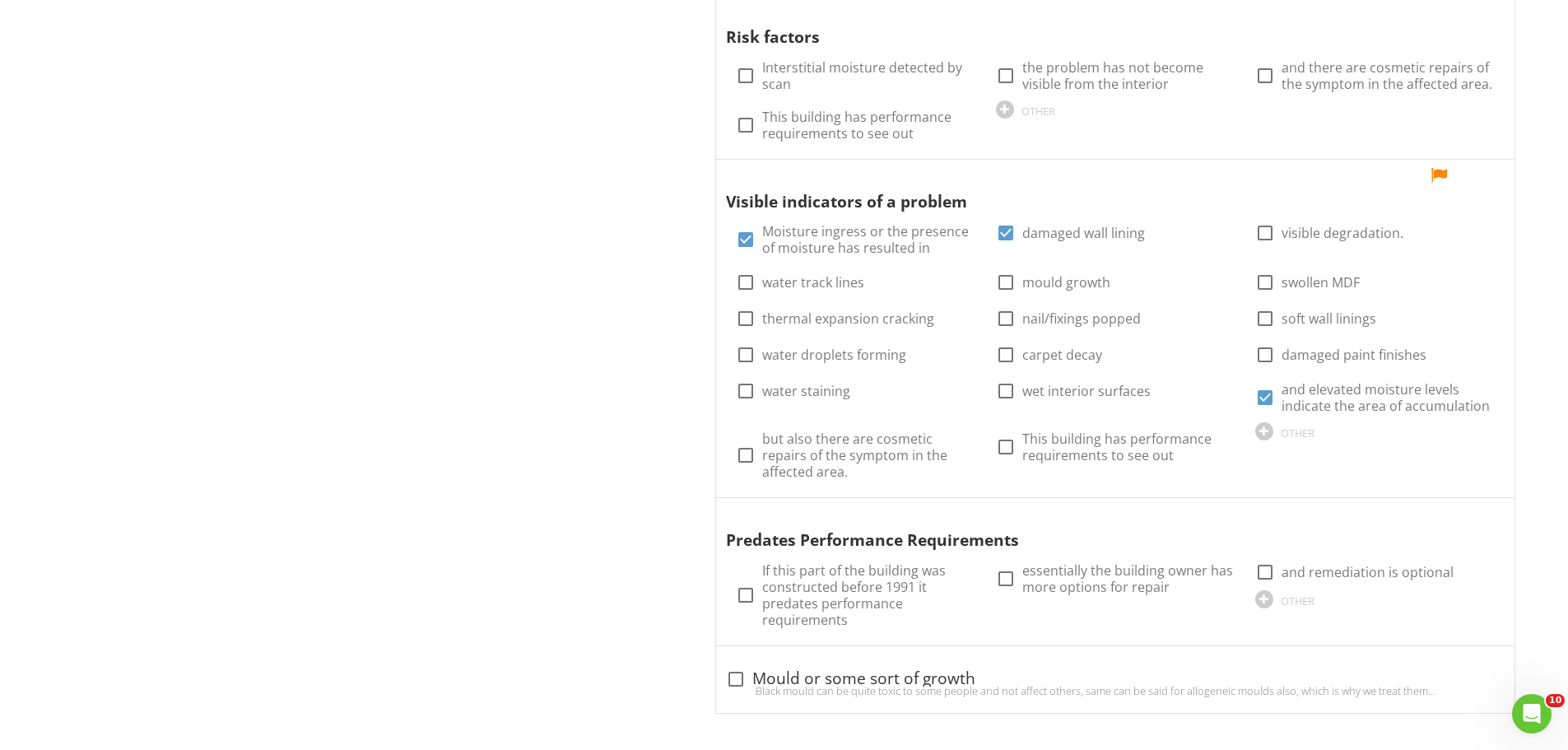
scroll to position [2356, 0]
